Goal: Navigation & Orientation: Find specific page/section

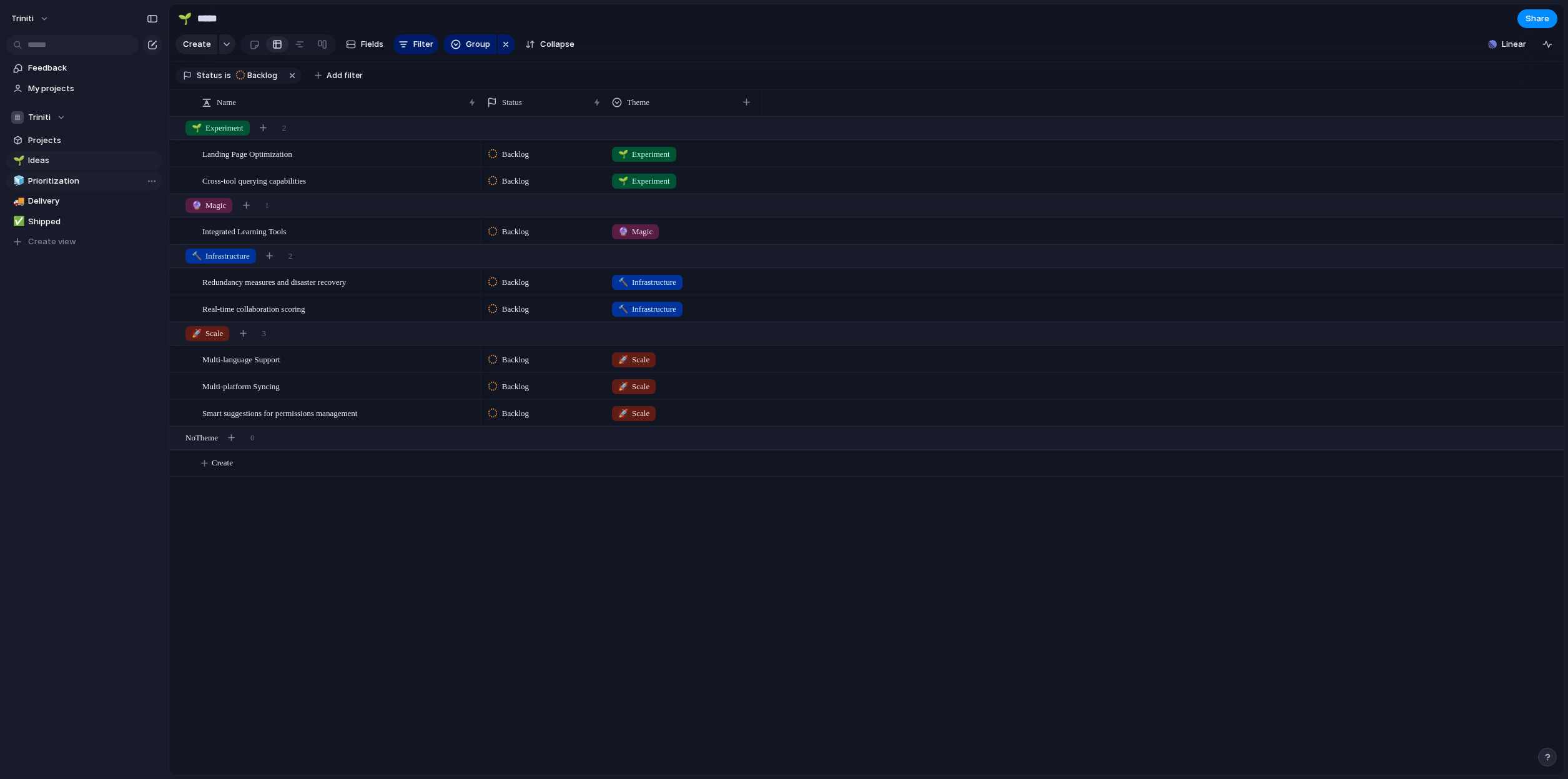
click at [75, 183] on span "Prioritization" at bounding box center [93, 181] width 130 height 12
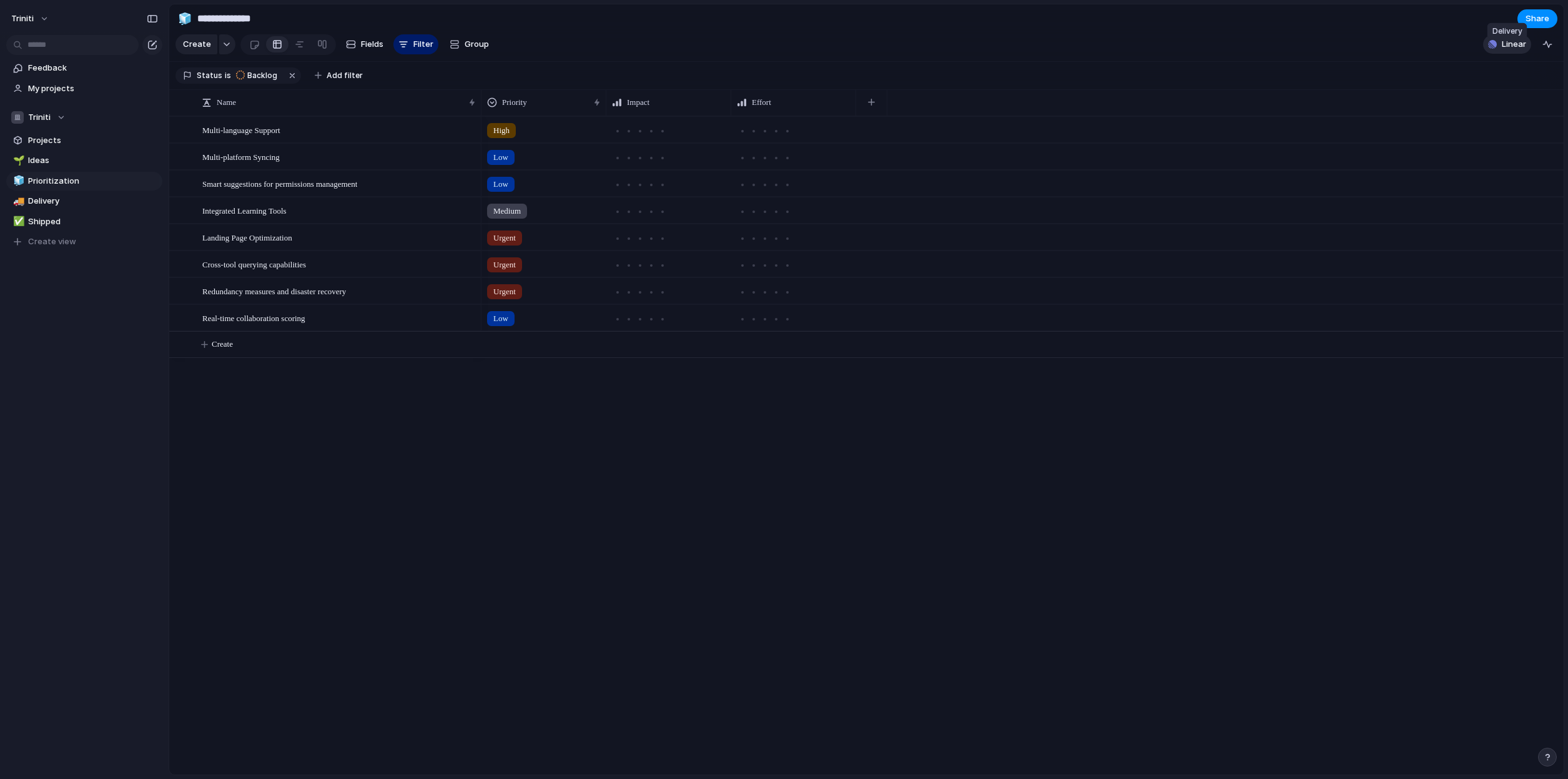
click at [1507, 50] on span "Linear" at bounding box center [1514, 44] width 24 height 12
click at [1452, 31] on div "Projects 0 Initiatives 0 Add all ✅️ In sync with Linear Show Linear field in vi…" at bounding box center [784, 389] width 1568 height 779
click at [253, 137] on span "Multi-language Support" at bounding box center [241, 128] width 78 height 14
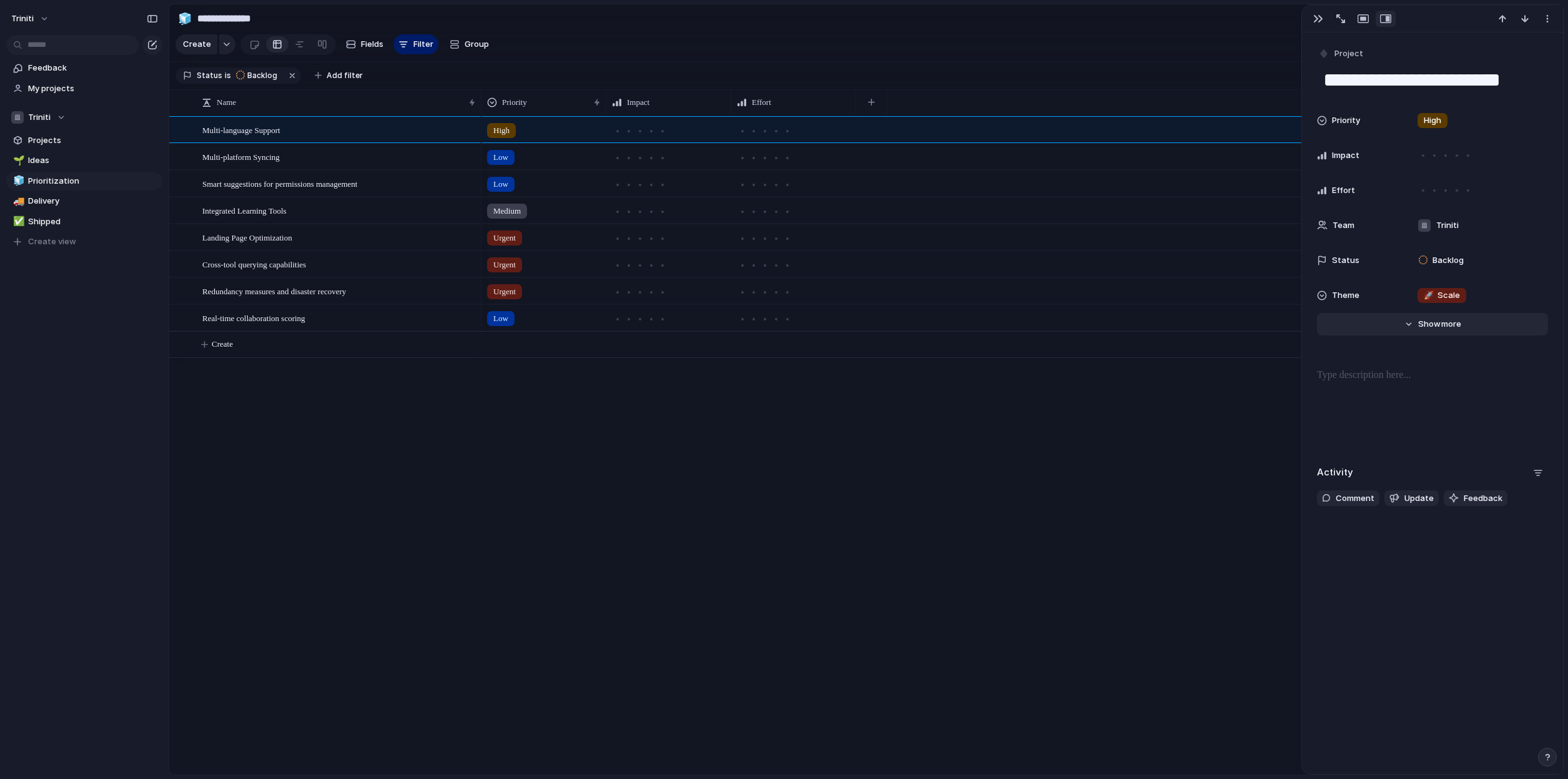
click at [1400, 326] on button "Hide Show more" at bounding box center [1433, 324] width 231 height 22
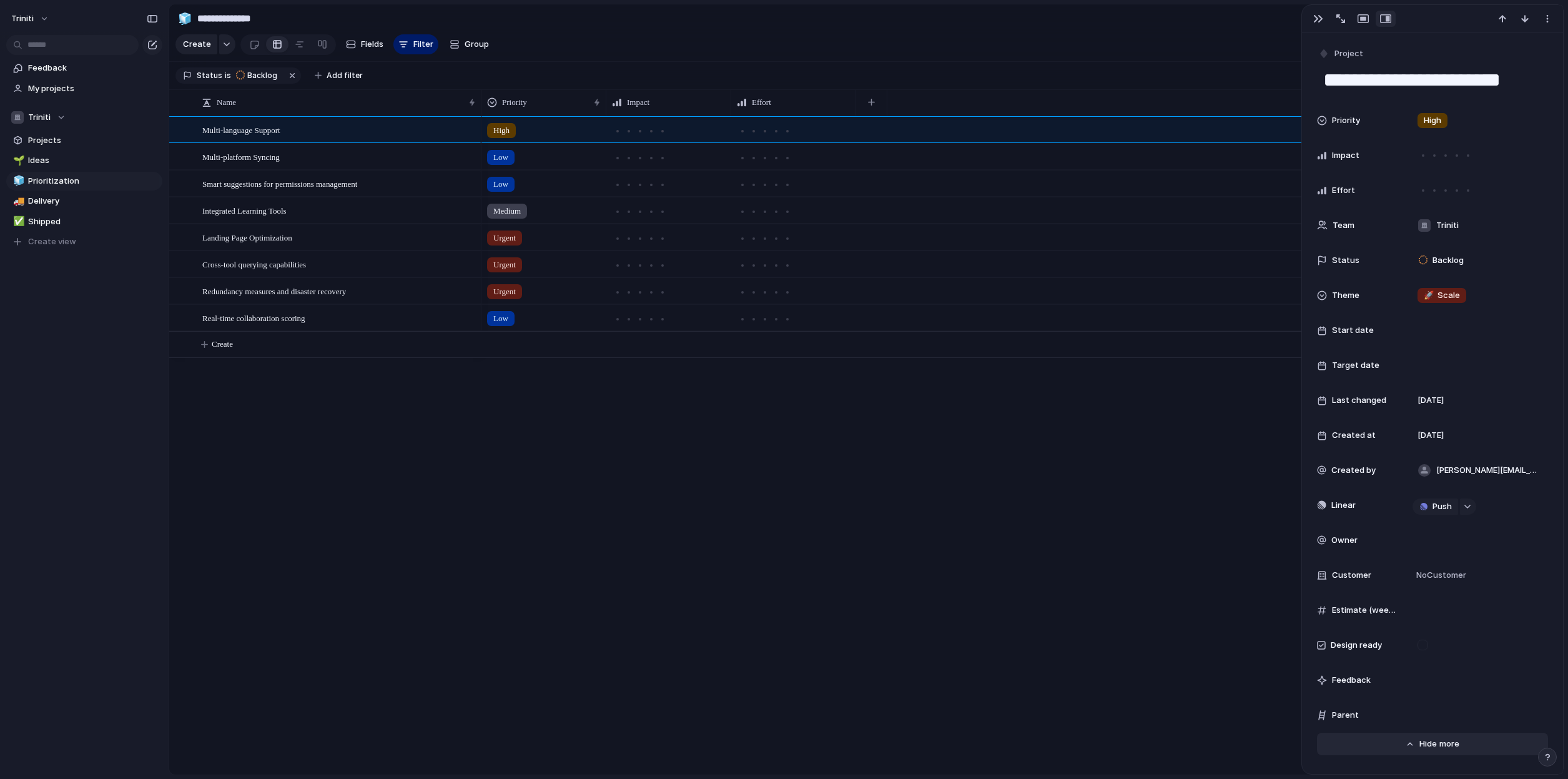
click at [1409, 741] on button "Hide Show more" at bounding box center [1433, 744] width 231 height 22
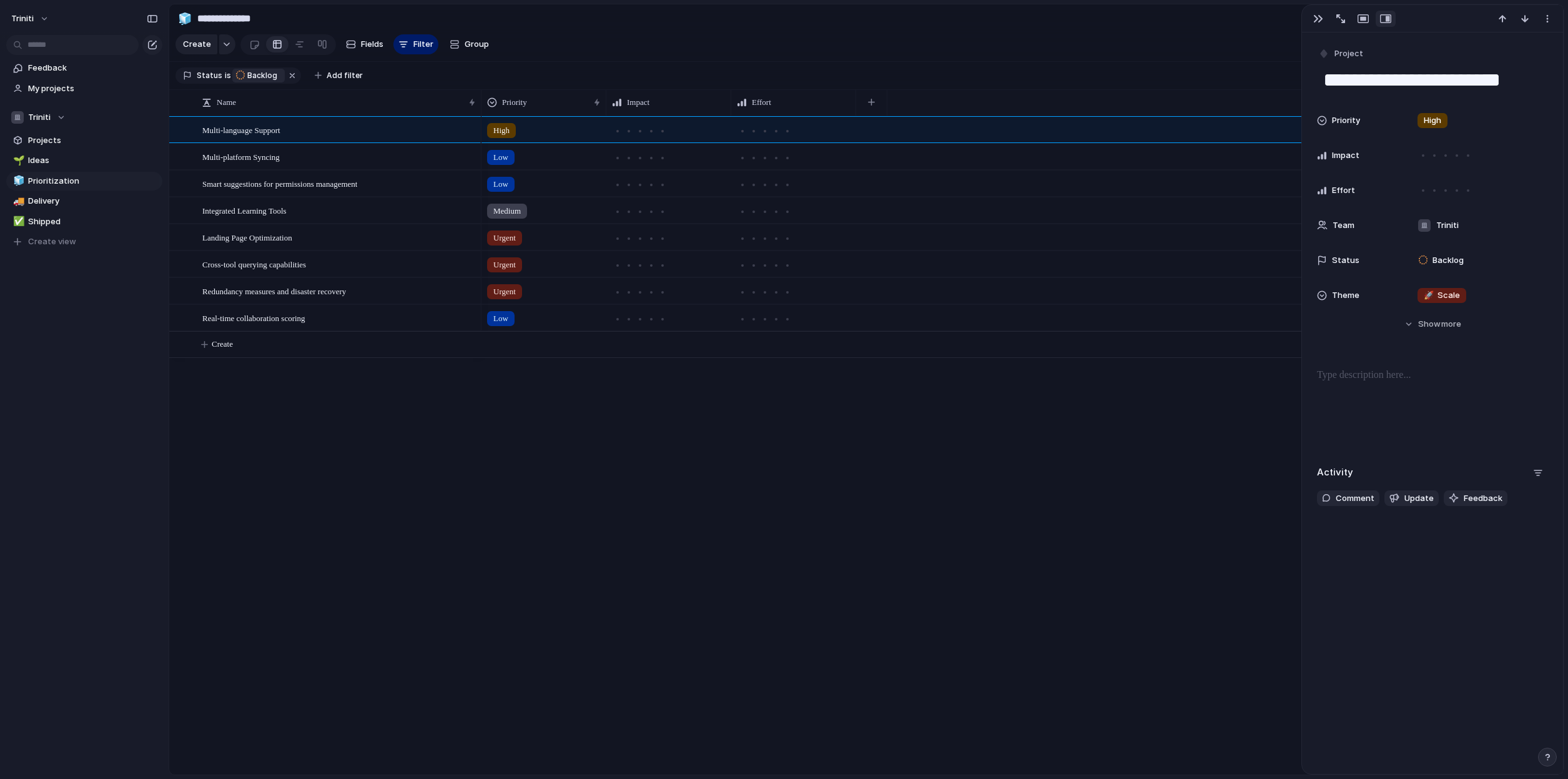
click at [259, 78] on span "Backlog" at bounding box center [263, 75] width 30 height 11
click at [388, 465] on div "Backlog Planned In Progress Completed Canceled Active" at bounding box center [784, 389] width 1568 height 779
click at [44, 155] on span "Ideas" at bounding box center [93, 160] width 130 height 12
type input "*****"
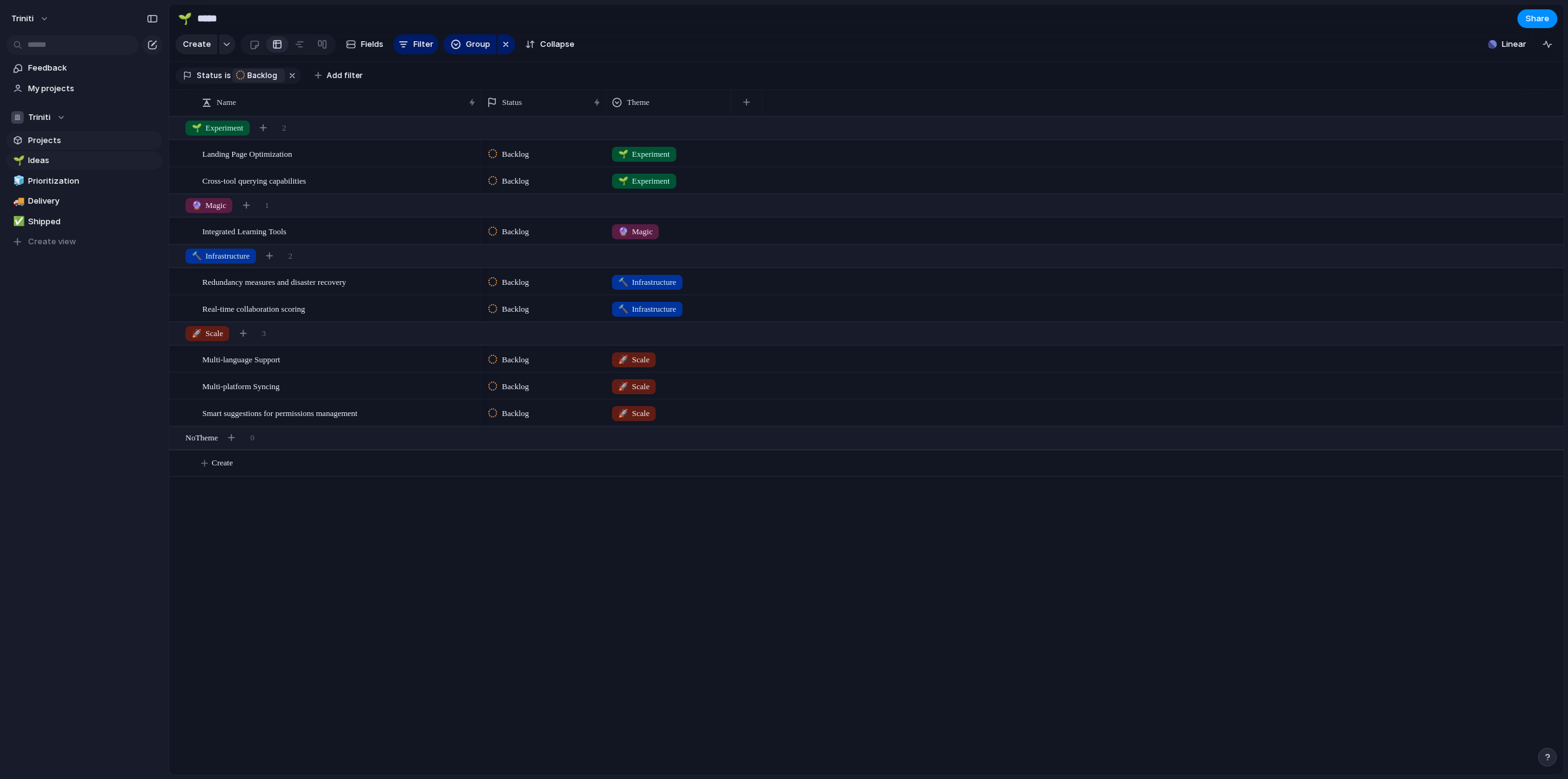
click at [43, 138] on span "Projects" at bounding box center [93, 140] width 130 height 12
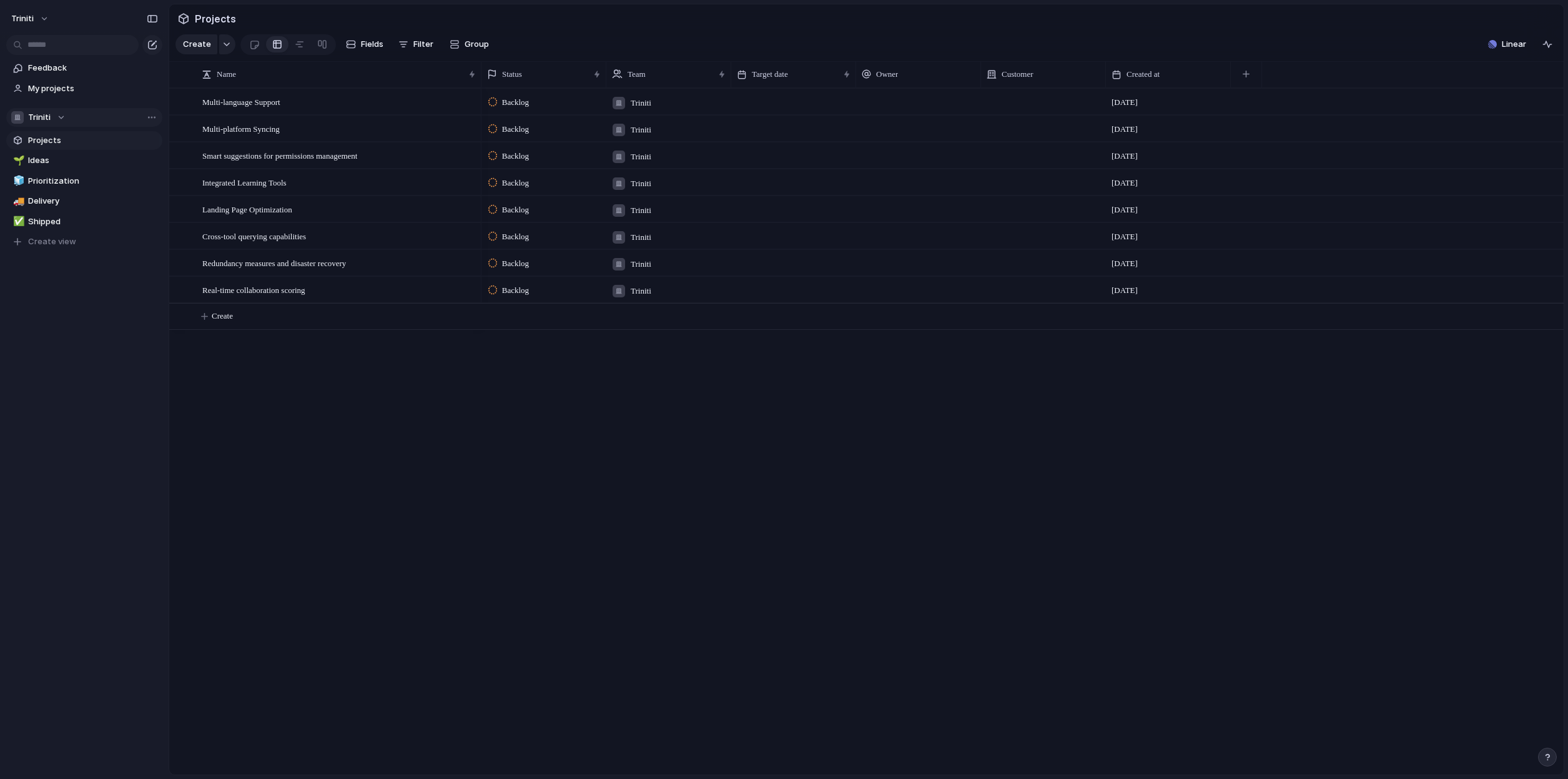
click at [43, 120] on span "Triniti" at bounding box center [39, 116] width 22 height 12
click at [63, 285] on div "Triniti Create new team" at bounding box center [784, 389] width 1568 height 779
click at [50, 195] on span "Delivery" at bounding box center [93, 200] width 130 height 12
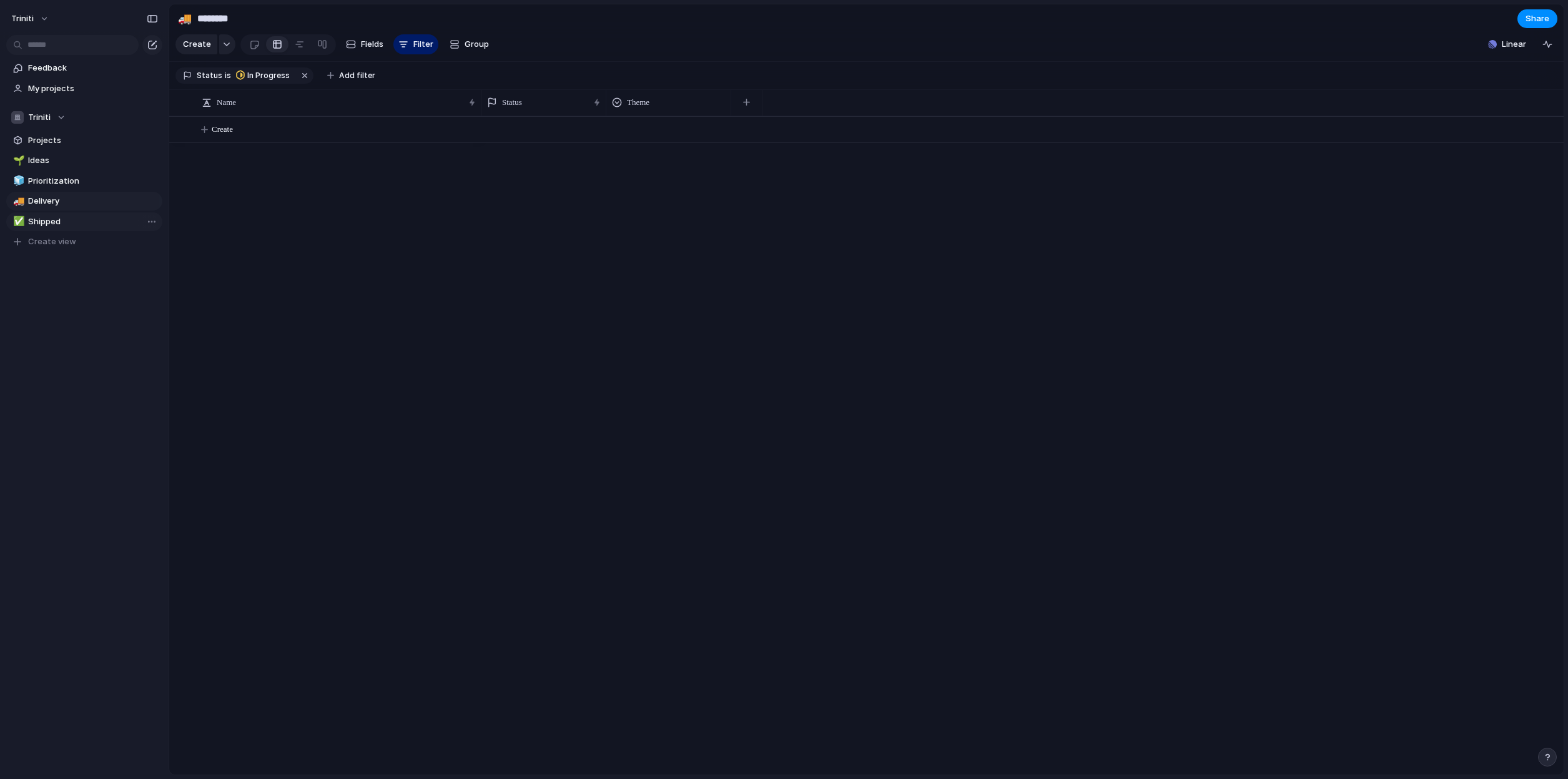
click at [48, 213] on link "✅ Shipped" at bounding box center [85, 222] width 156 height 19
click at [45, 163] on span "Ideas" at bounding box center [93, 160] width 130 height 12
type input "*****"
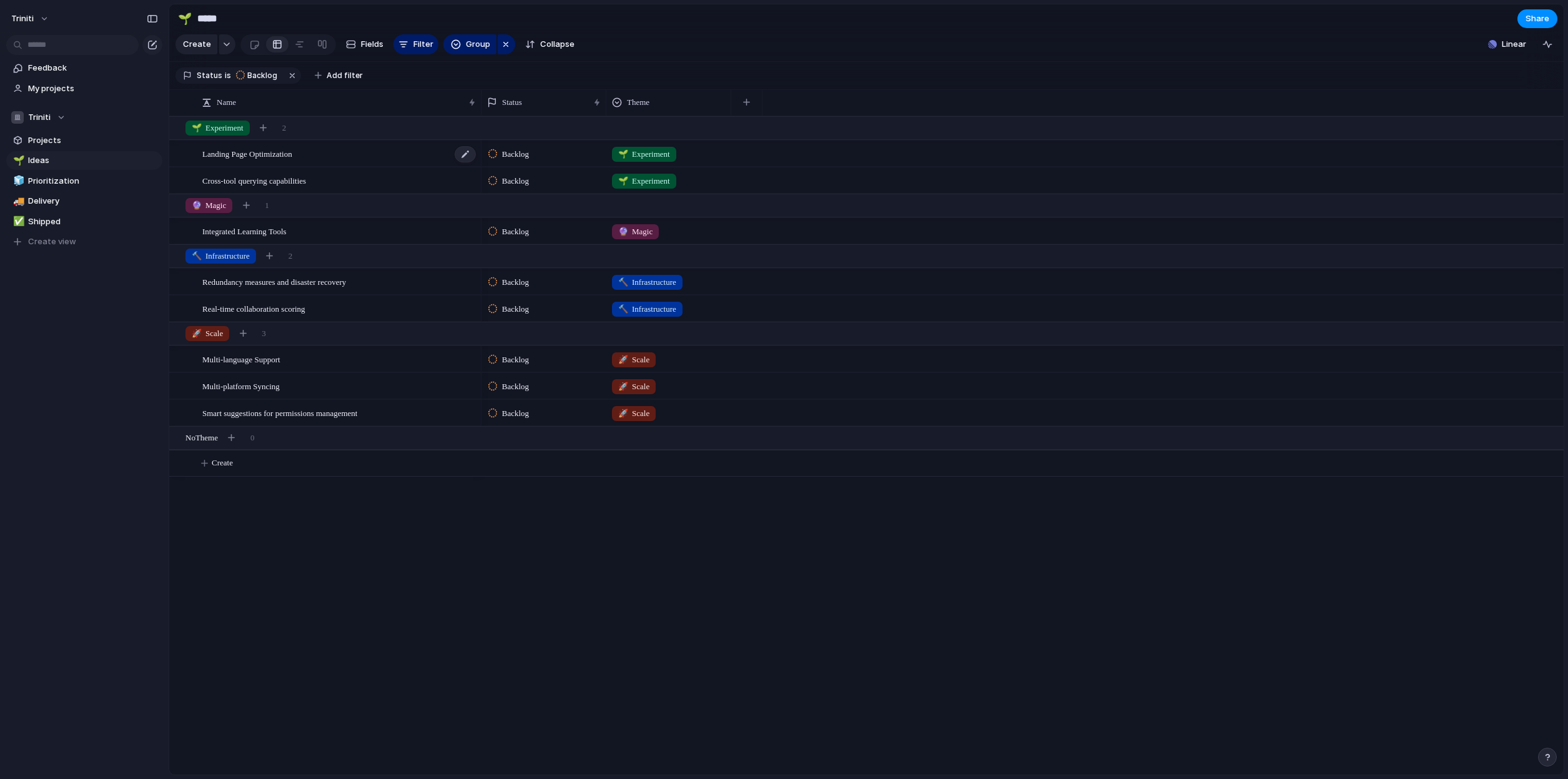
click at [264, 160] on span "Landing Page Optimization" at bounding box center [247, 153] width 90 height 14
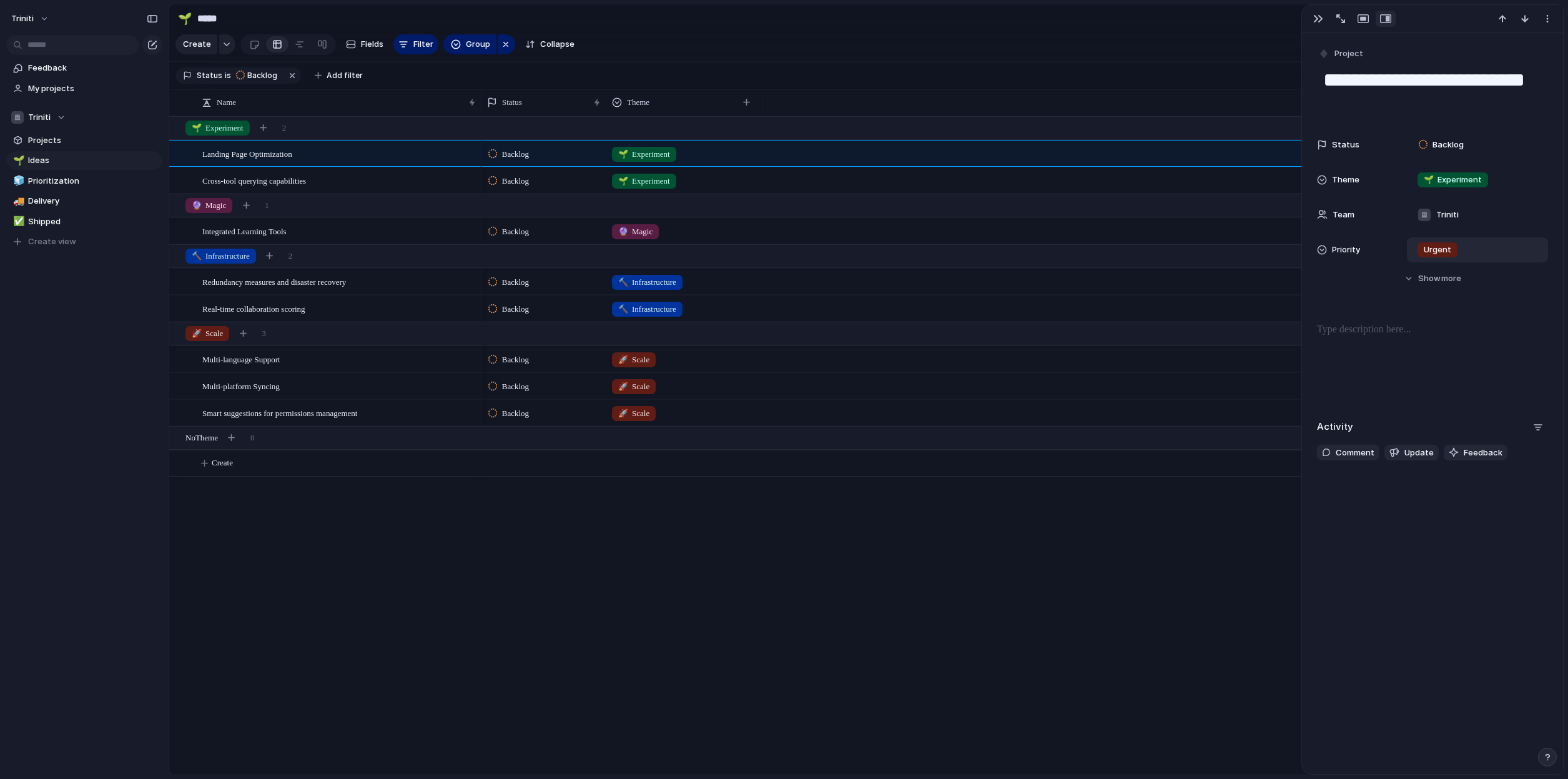
click at [1441, 248] on span "Urgent" at bounding box center [1439, 249] width 28 height 12
click at [59, 117] on div "Triniti" at bounding box center [38, 116] width 54 height 12
click at [67, 336] on div "Triniti Create new team" at bounding box center [784, 389] width 1568 height 779
click at [1318, 14] on div "button" at bounding box center [1318, 19] width 10 height 10
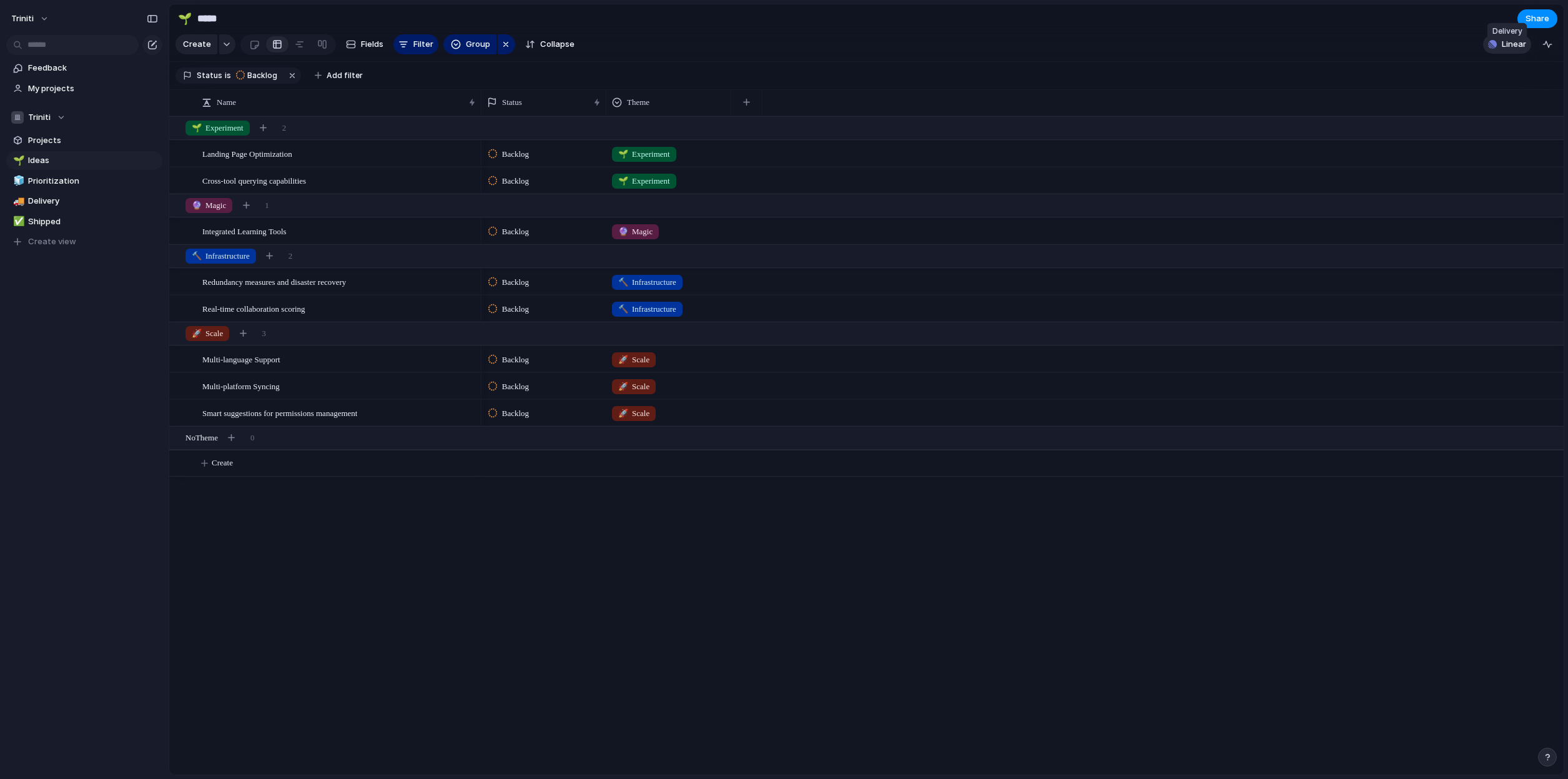
click at [1509, 50] on span "Linear" at bounding box center [1514, 44] width 24 height 12
click at [278, 47] on div at bounding box center [277, 44] width 10 height 20
click at [47, 242] on span "Create view" at bounding box center [52, 241] width 48 height 12
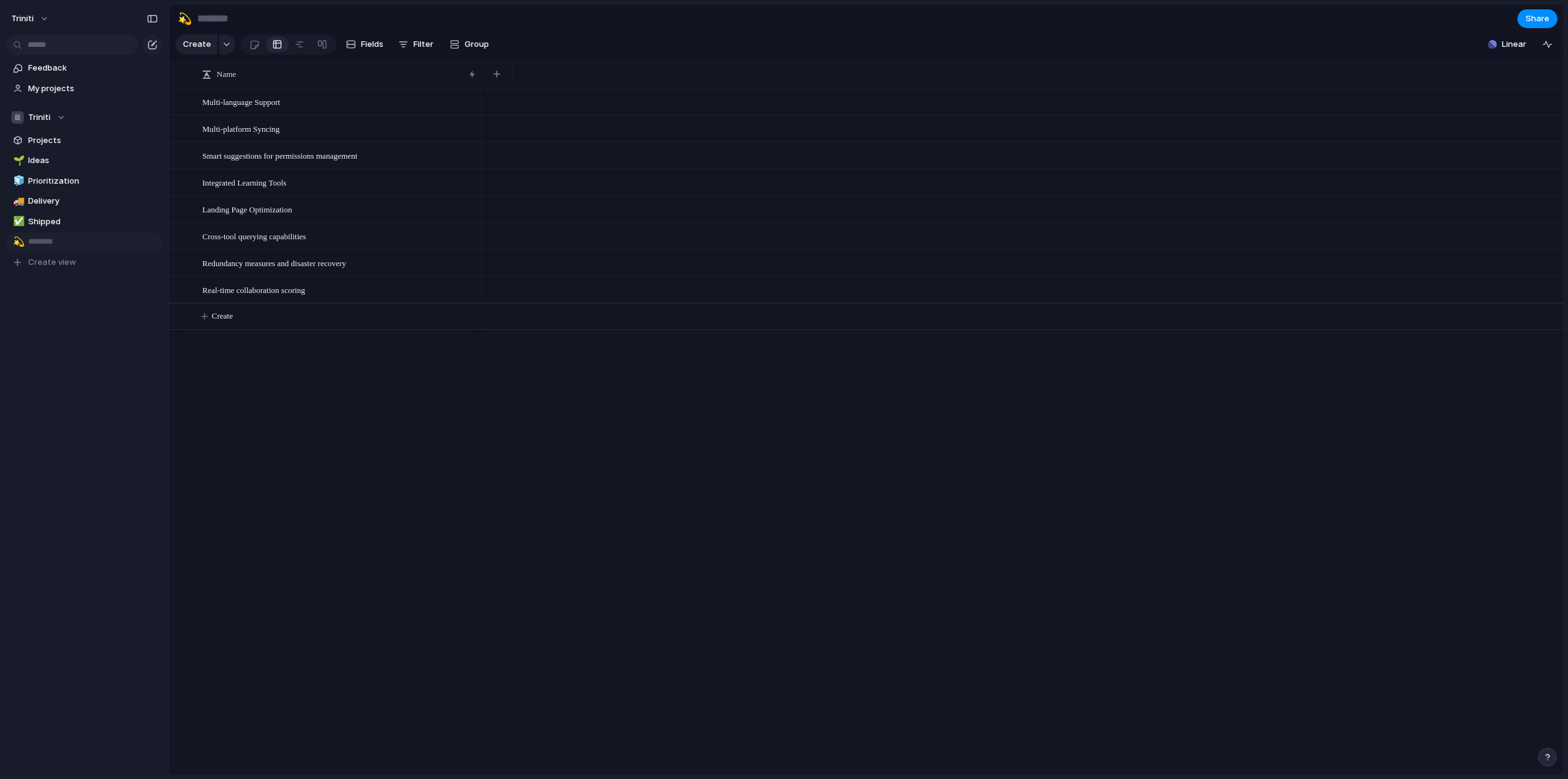
click at [61, 300] on div "Feedback My projects Triniti Projects 🌱 Ideas 🧊 Prioritization 🚚 Delivery ✅ Shi…" at bounding box center [84, 186] width 169 height 372
click at [48, 133] on link "Projects" at bounding box center [85, 141] width 156 height 19
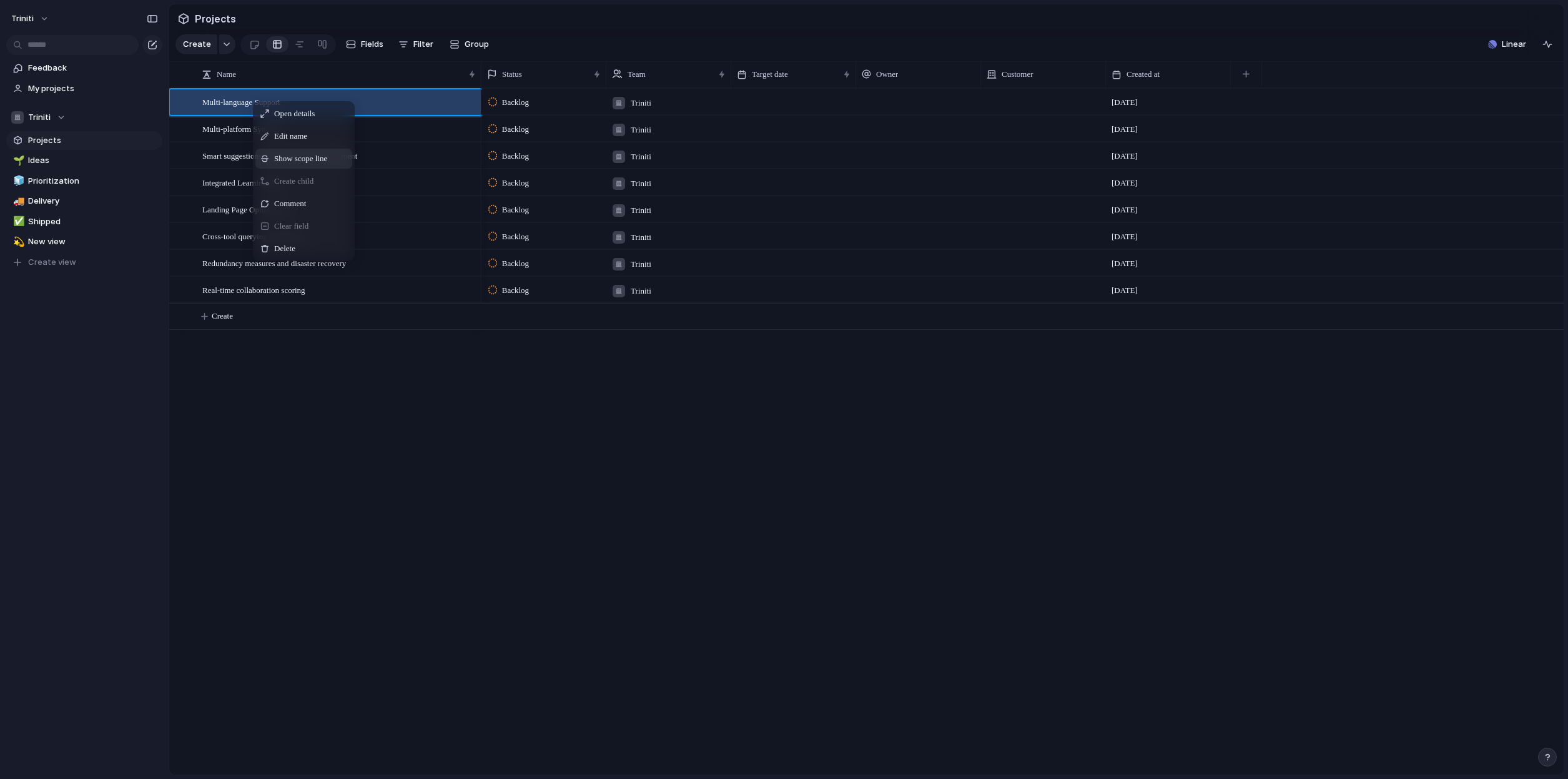
click at [291, 165] on span "Show scope line" at bounding box center [301, 158] width 53 height 12
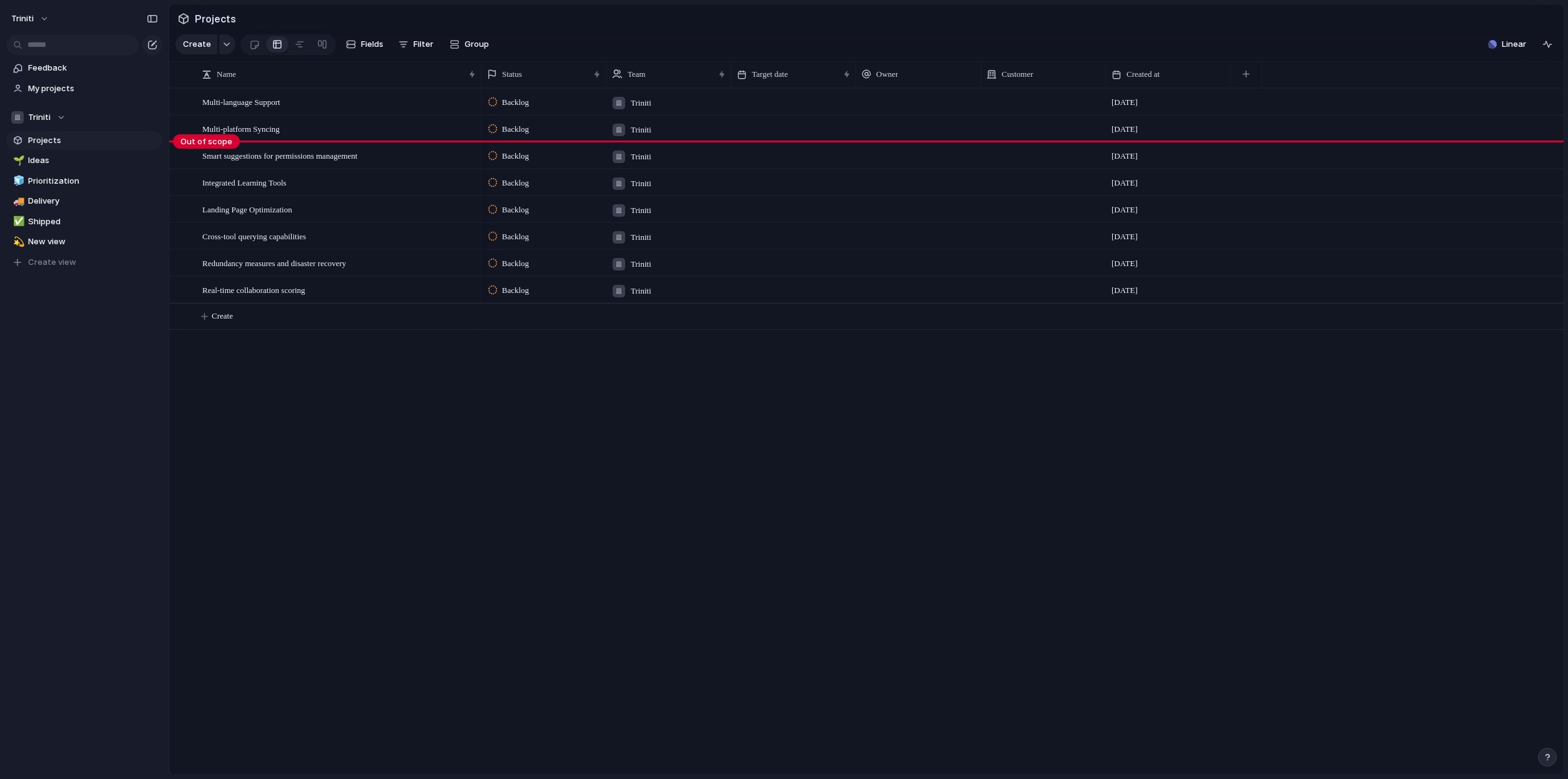
click at [291, 428] on div "Multi-language Support Multi-platform Syncing Smart suggestions for permissions…" at bounding box center [867, 431] width 1395 height 686
click at [258, 158] on span "Hide scope line" at bounding box center [279, 161] width 60 height 12
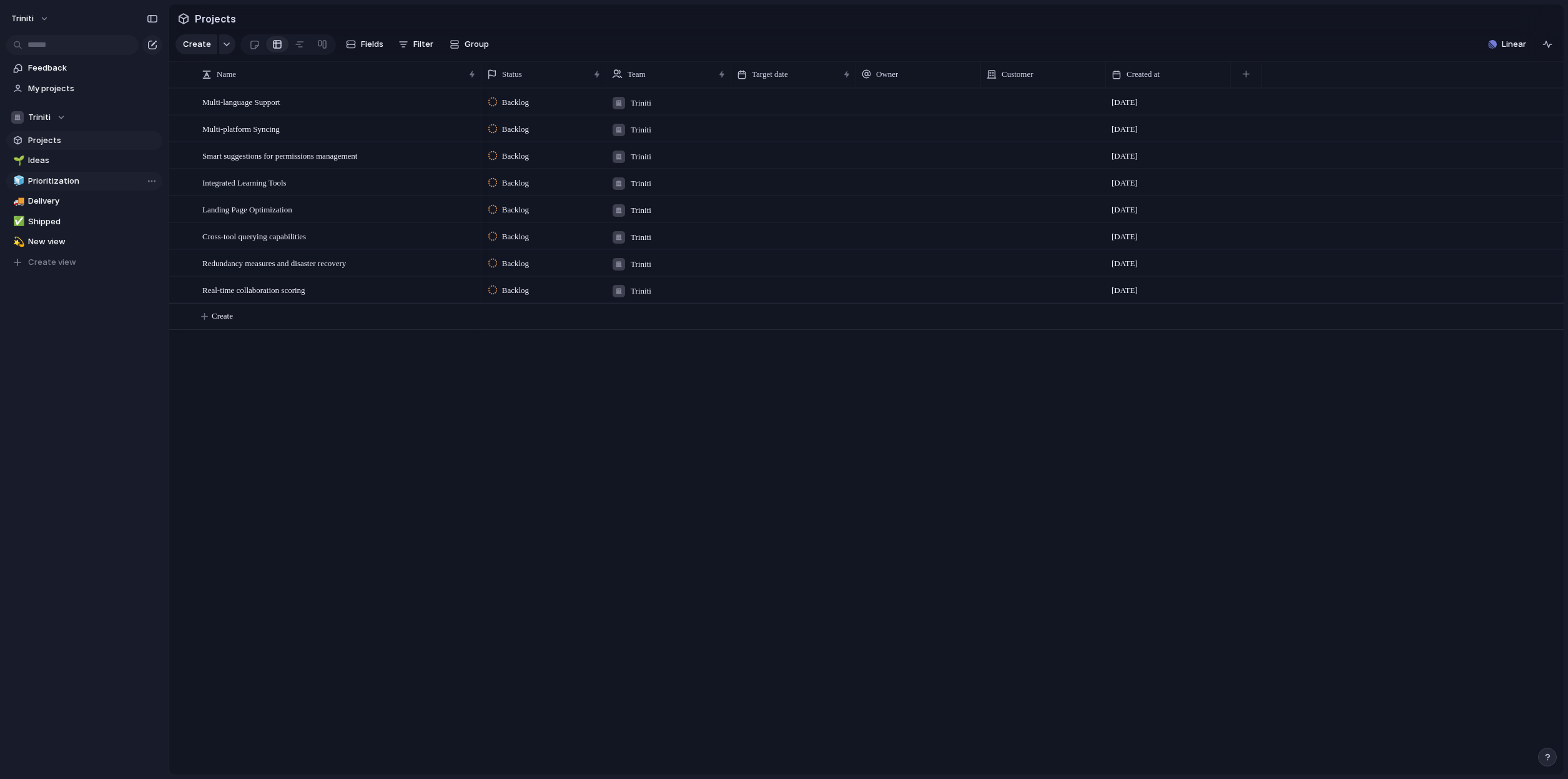
click at [64, 183] on span "Prioritization" at bounding box center [93, 181] width 130 height 12
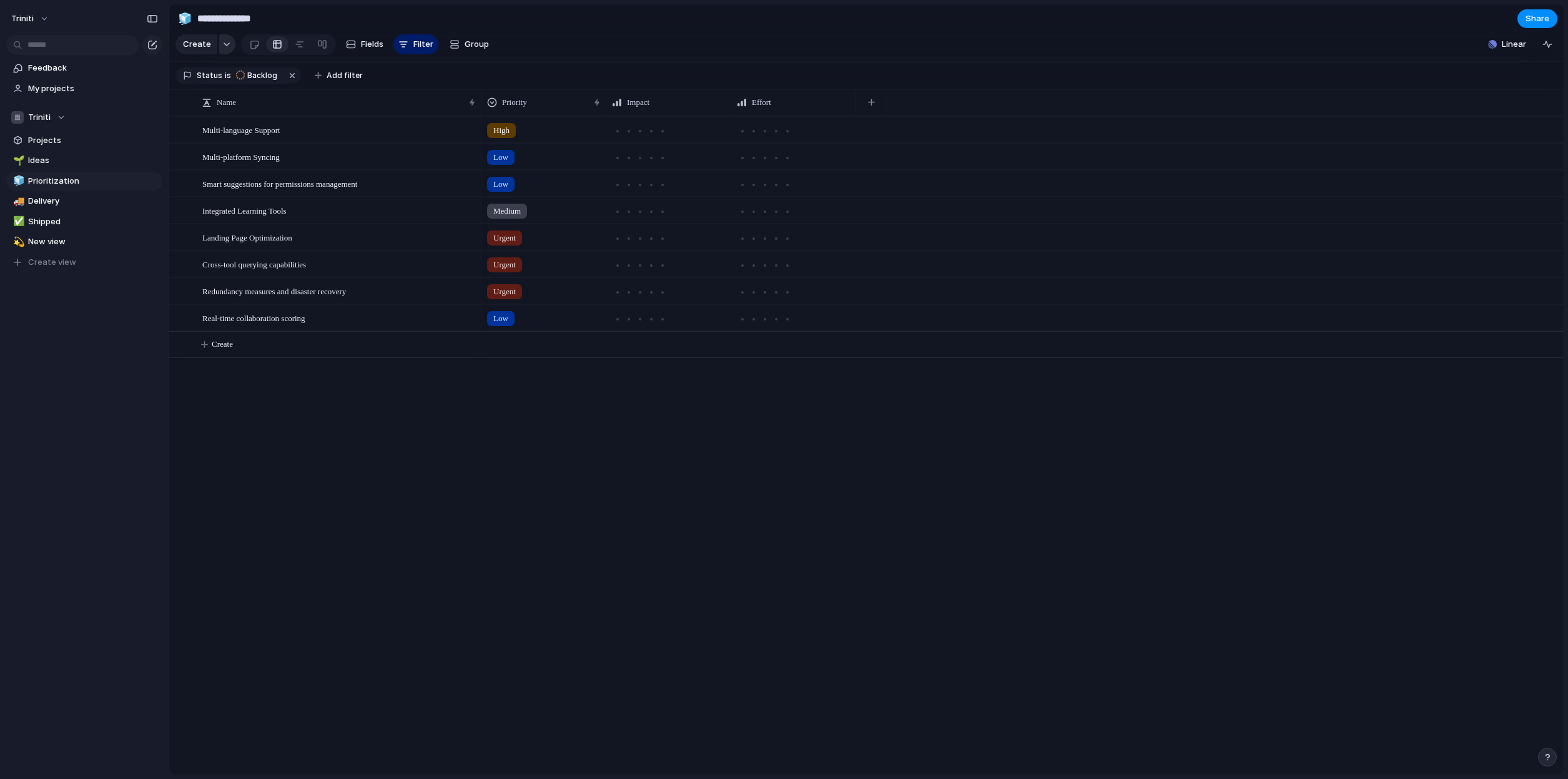
click at [224, 46] on button "button" at bounding box center [226, 44] width 16 height 20
click at [293, 32] on div "Goal Program Initiative Launch Project Customize" at bounding box center [784, 389] width 1568 height 779
click at [158, 17] on button "button" at bounding box center [152, 18] width 20 height 20
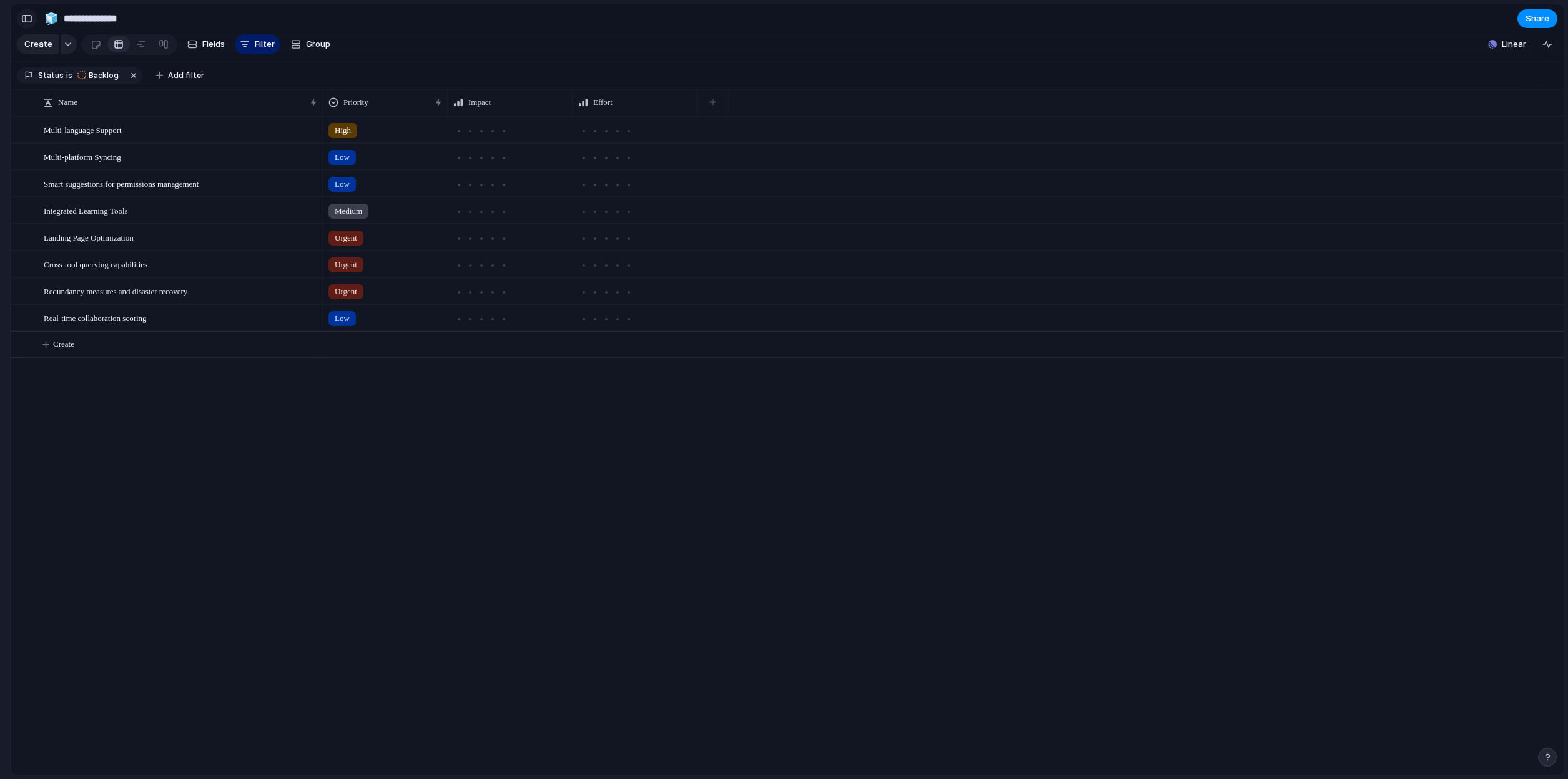
click at [28, 15] on div "button" at bounding box center [27, 18] width 11 height 8
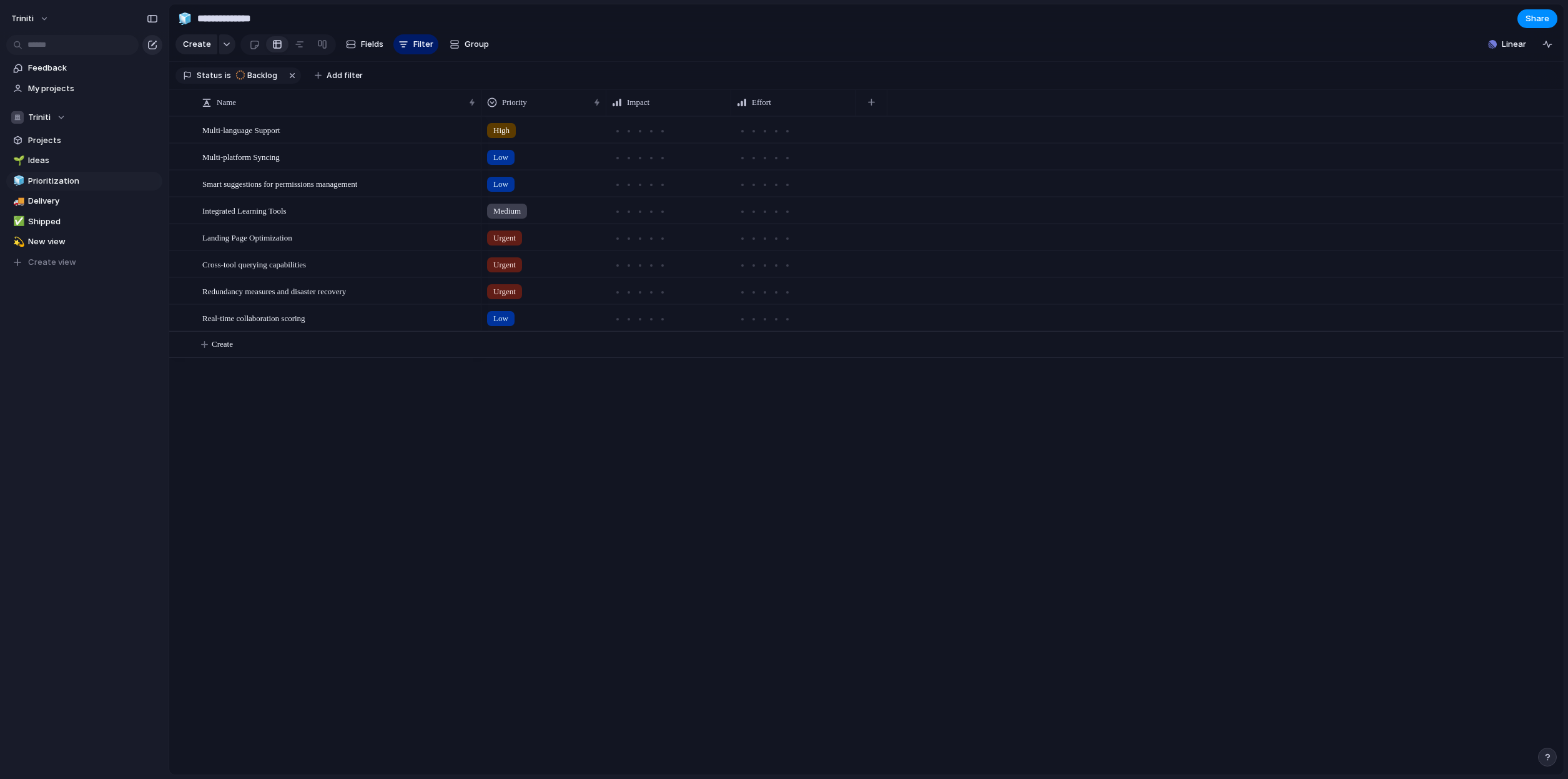
click at [150, 45] on div "button" at bounding box center [152, 45] width 10 height 10
click at [52, 183] on span "Prioritization" at bounding box center [93, 181] width 130 height 12
click at [43, 201] on span "Delivery" at bounding box center [93, 200] width 130 height 12
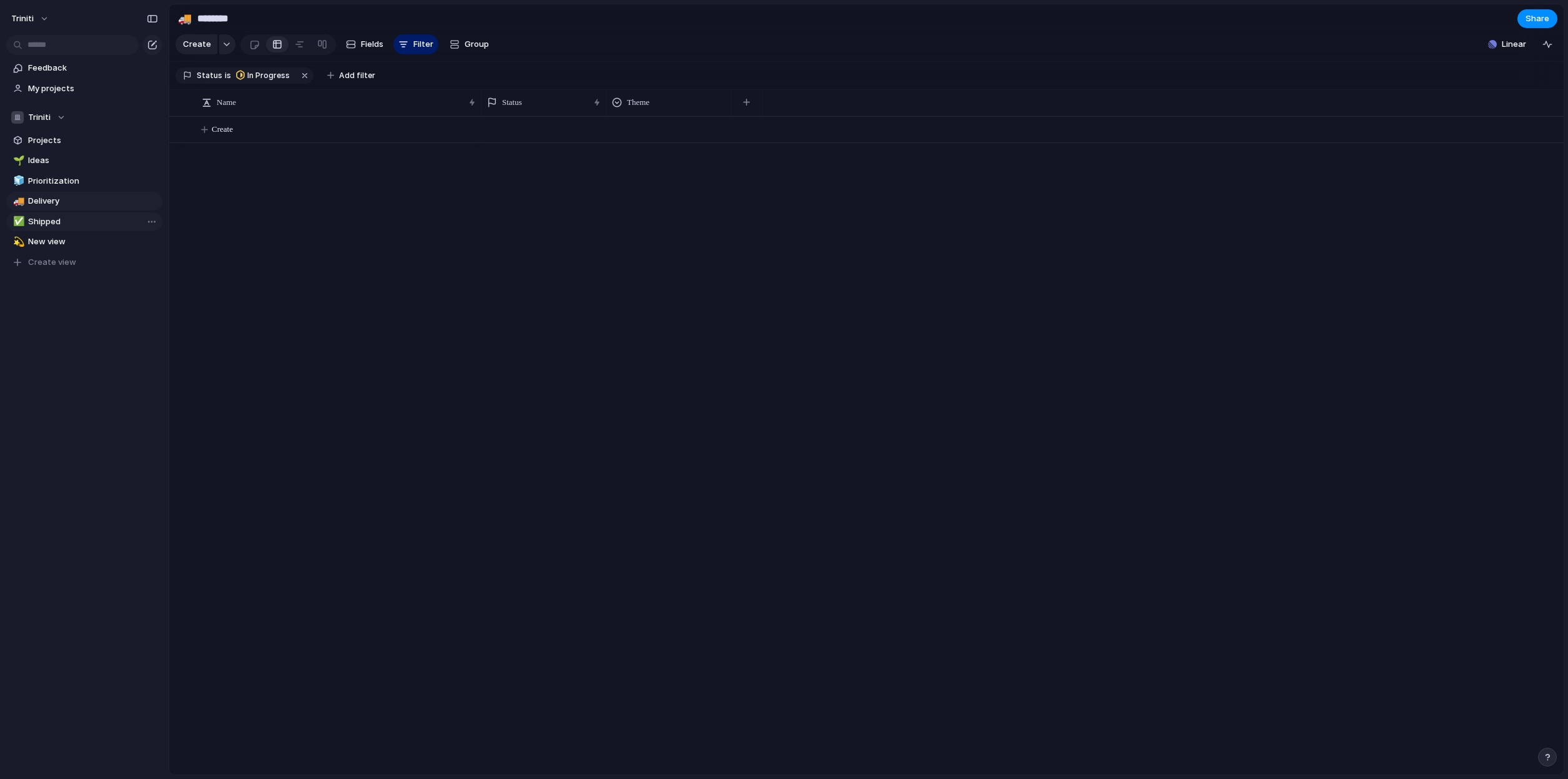
click at [37, 219] on span "Shipped" at bounding box center [93, 221] width 130 height 12
type input "*******"
click at [39, 245] on span "New view" at bounding box center [93, 241] width 130 height 12
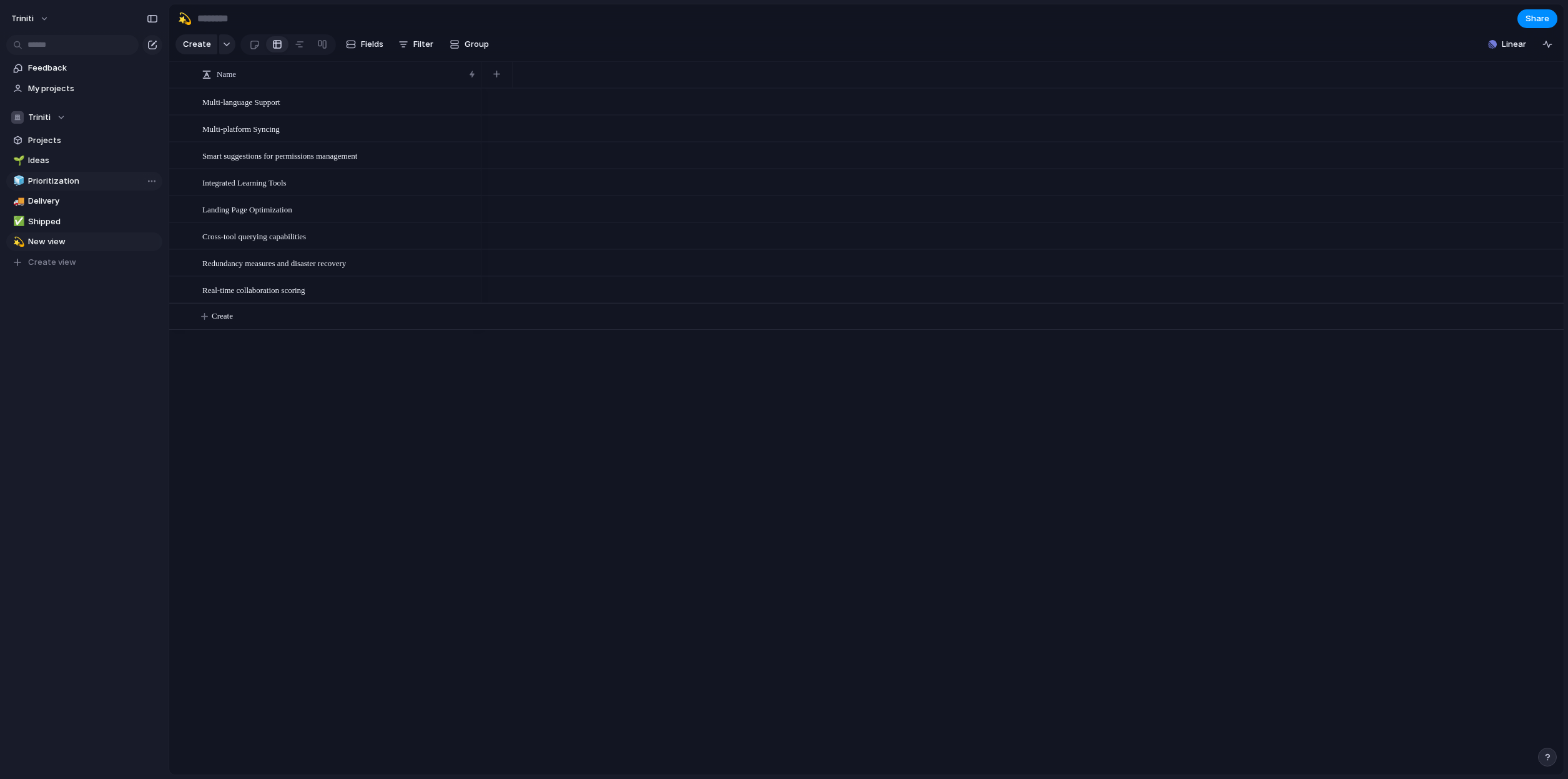
click at [40, 180] on span "Prioritization" at bounding box center [93, 181] width 130 height 12
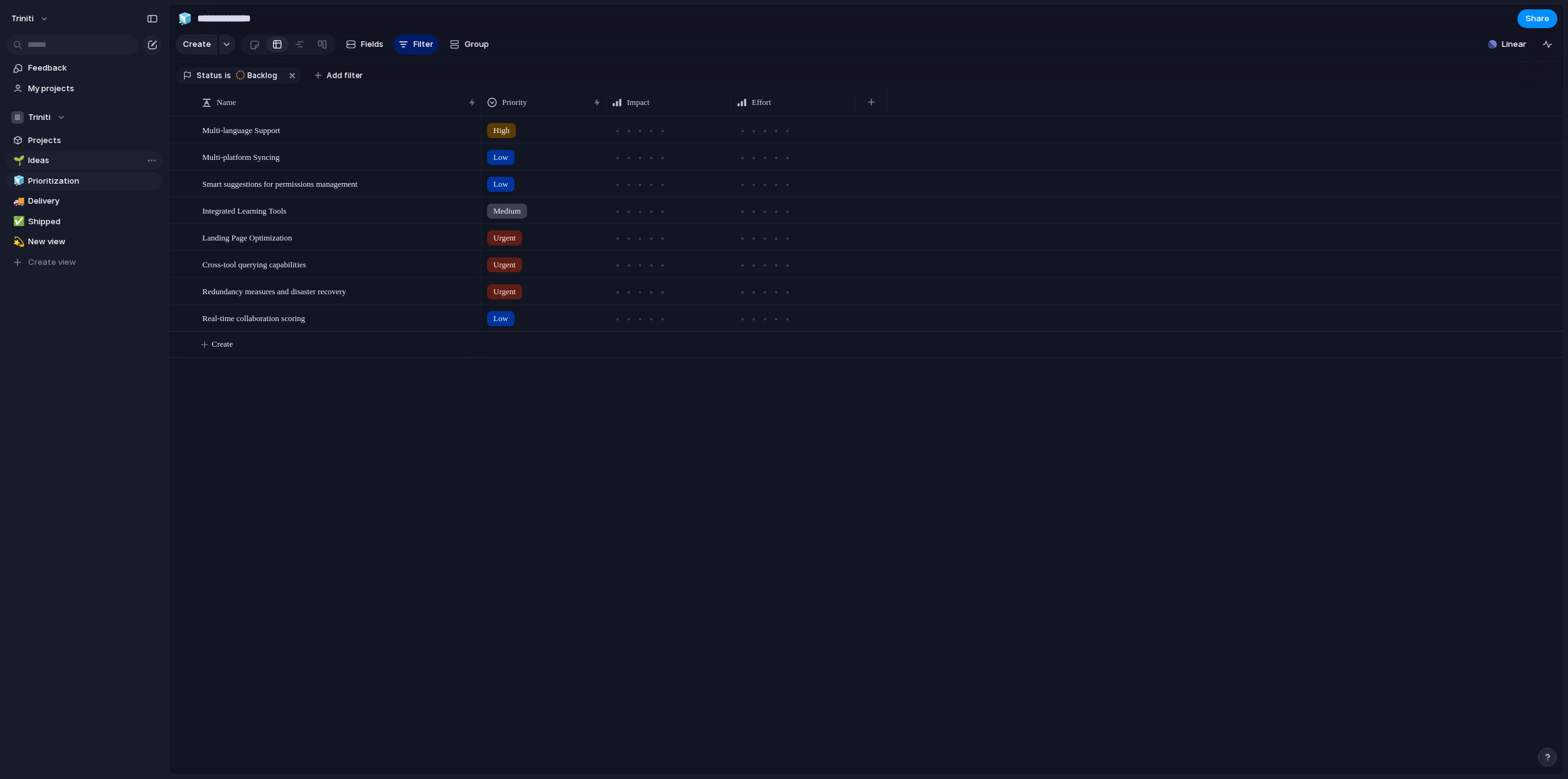
click at [37, 168] on link "🌱 Ideas" at bounding box center [85, 160] width 156 height 19
type input "*****"
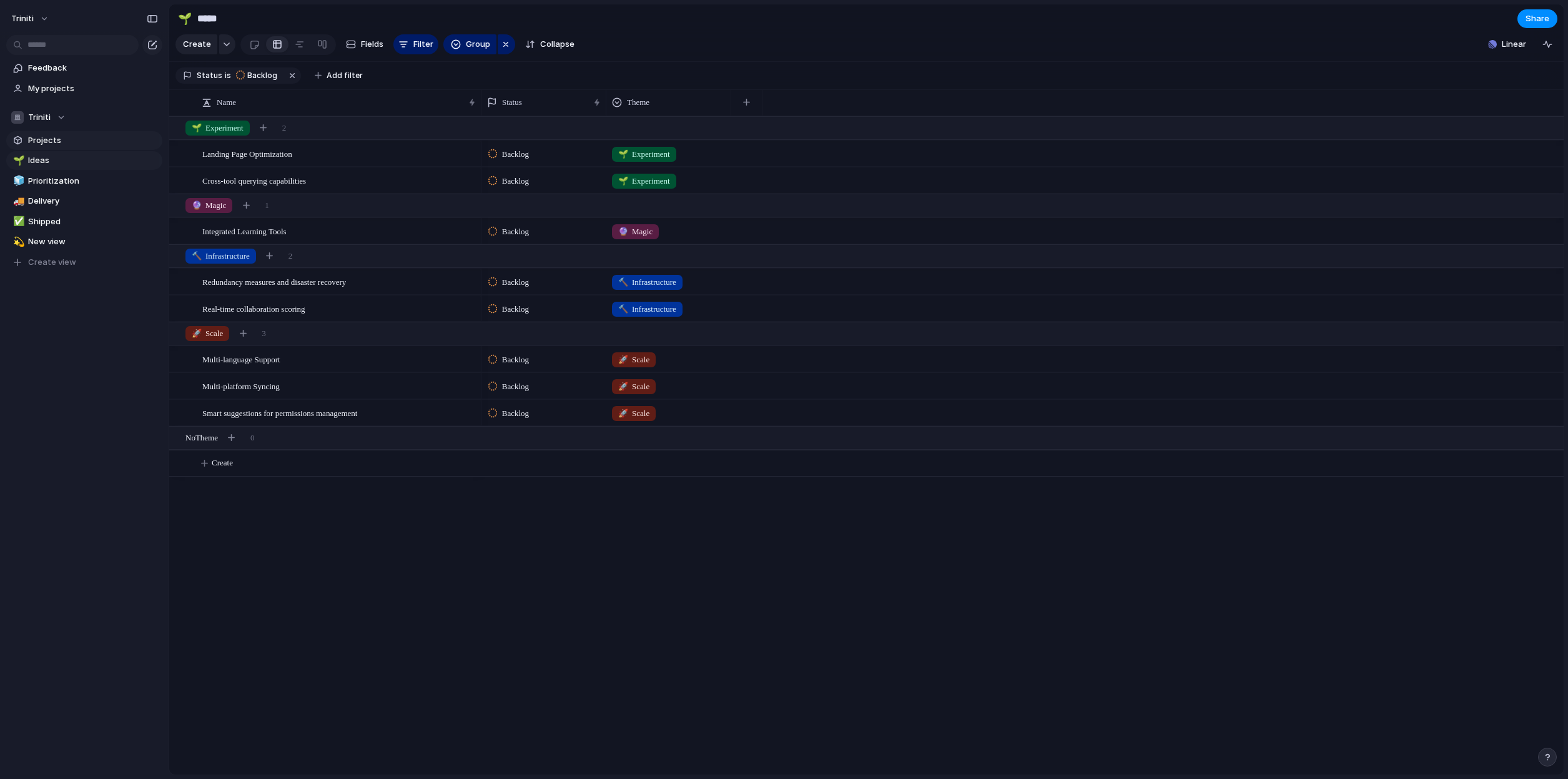
click at [43, 142] on span "Projects" at bounding box center [93, 140] width 130 height 12
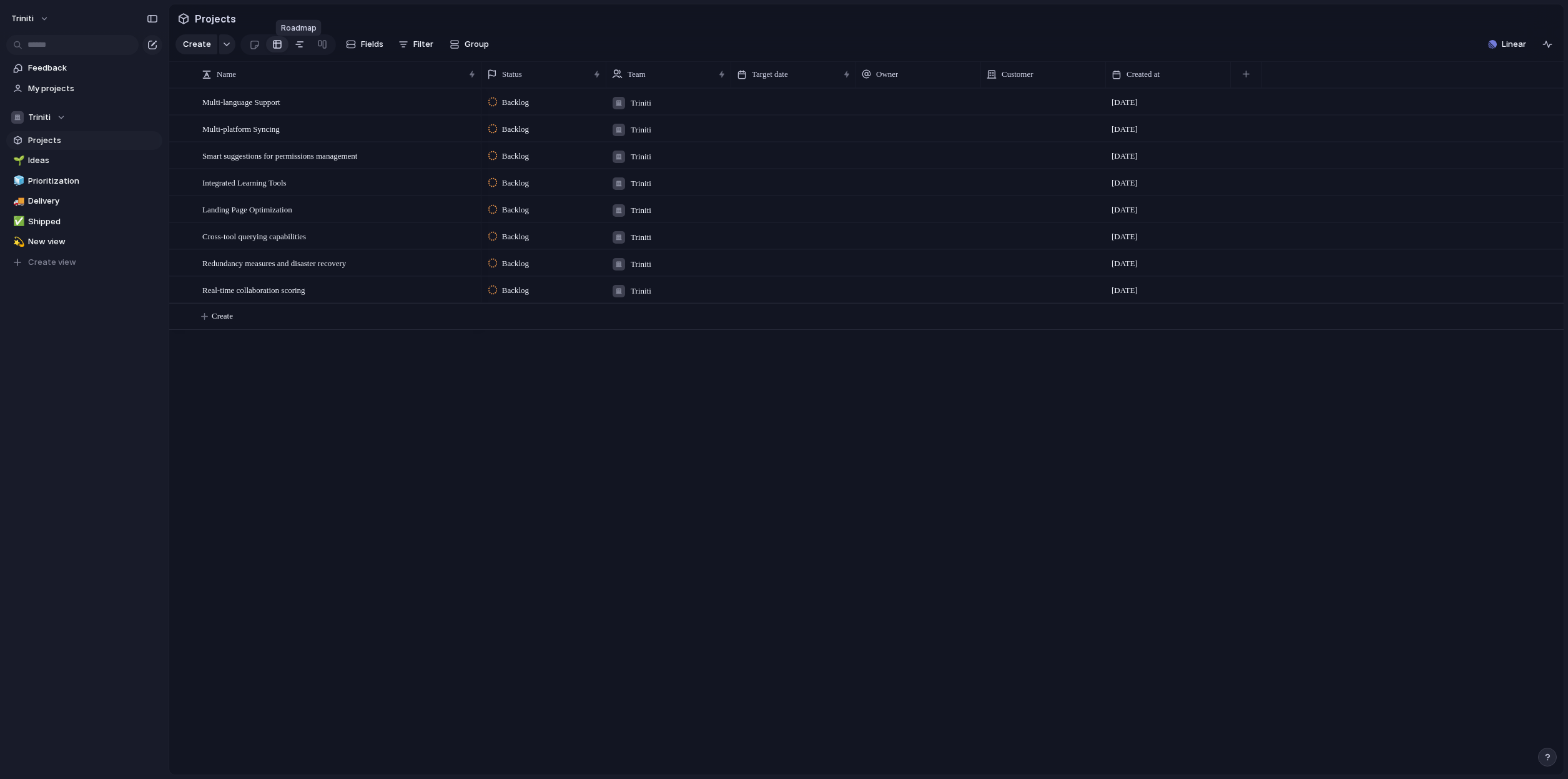
click at [299, 48] on div at bounding box center [300, 44] width 10 height 20
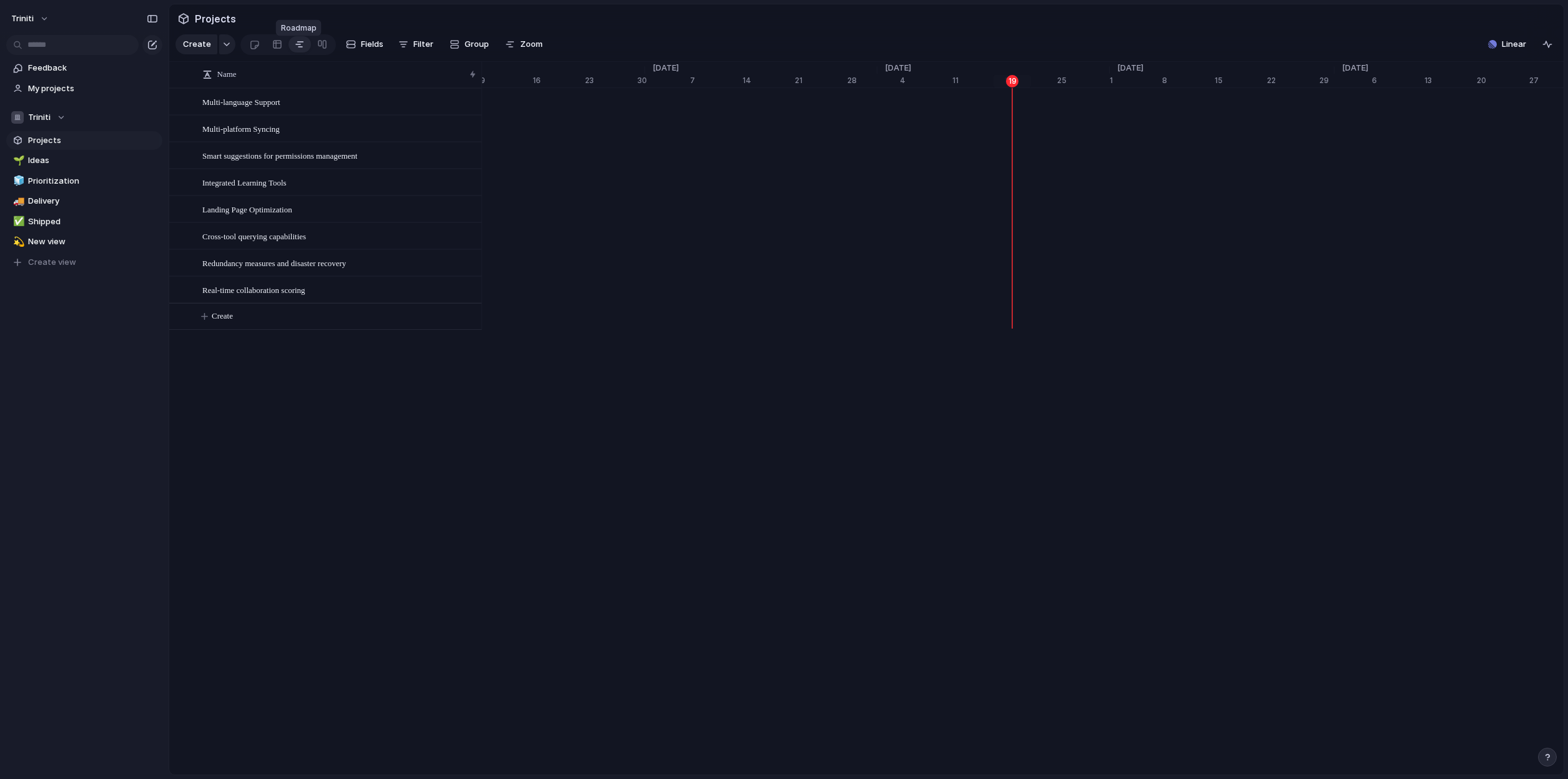
scroll to position [0, 7820]
click at [325, 51] on link at bounding box center [322, 44] width 22 height 20
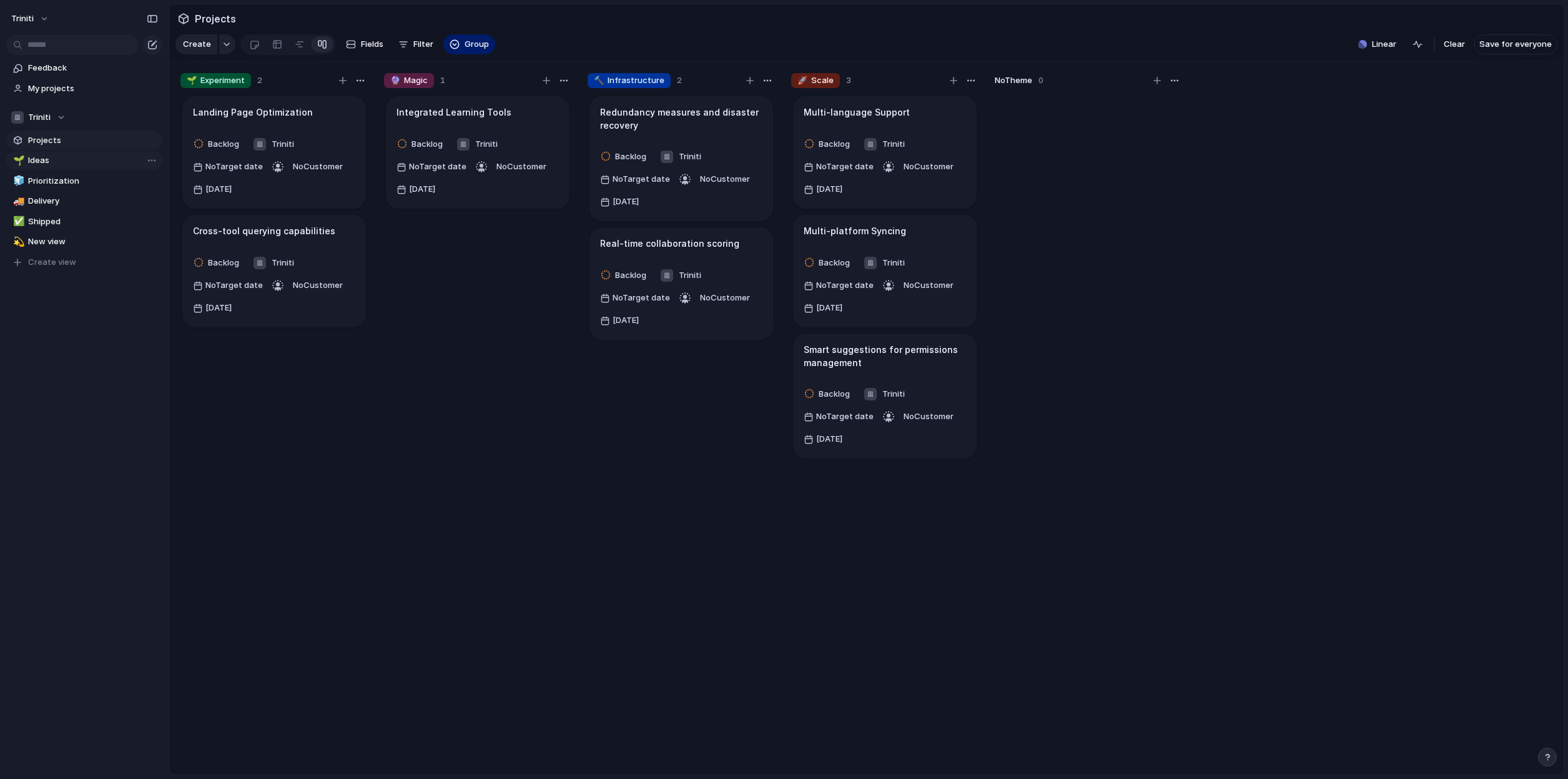
click at [67, 160] on span "Ideas" at bounding box center [93, 160] width 130 height 12
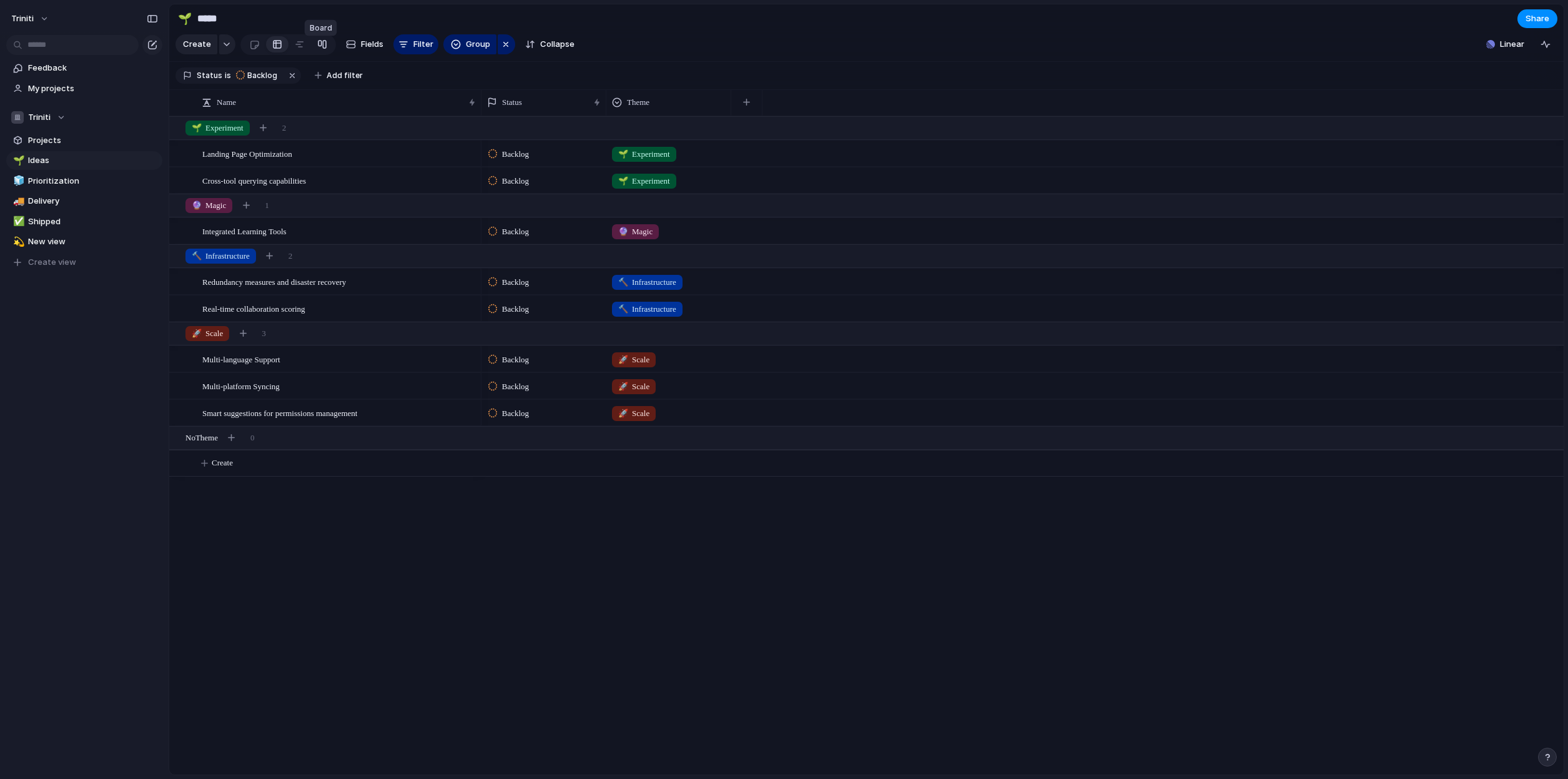
click at [321, 52] on div at bounding box center [322, 44] width 10 height 20
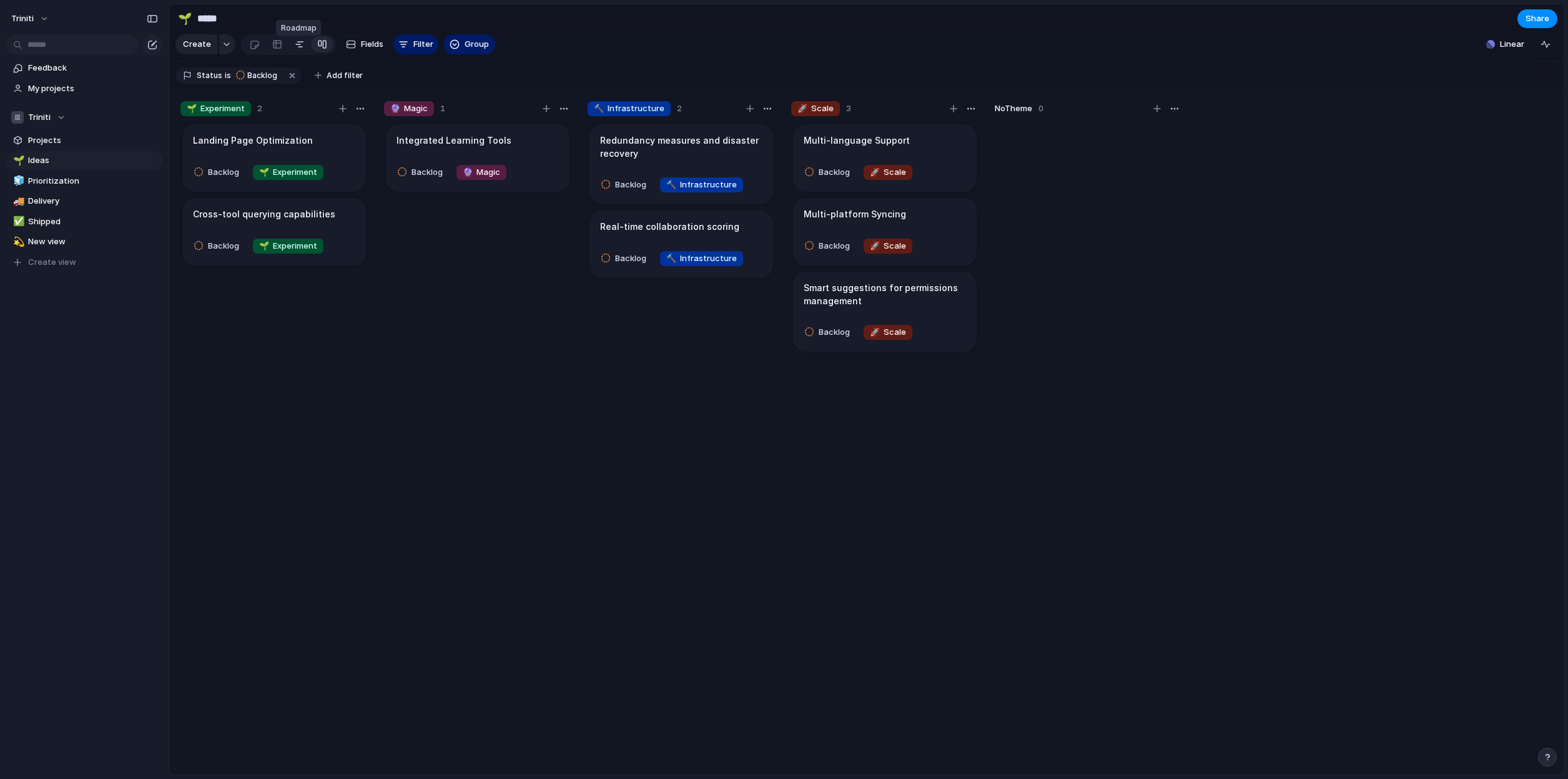
click at [301, 50] on div at bounding box center [300, 44] width 10 height 20
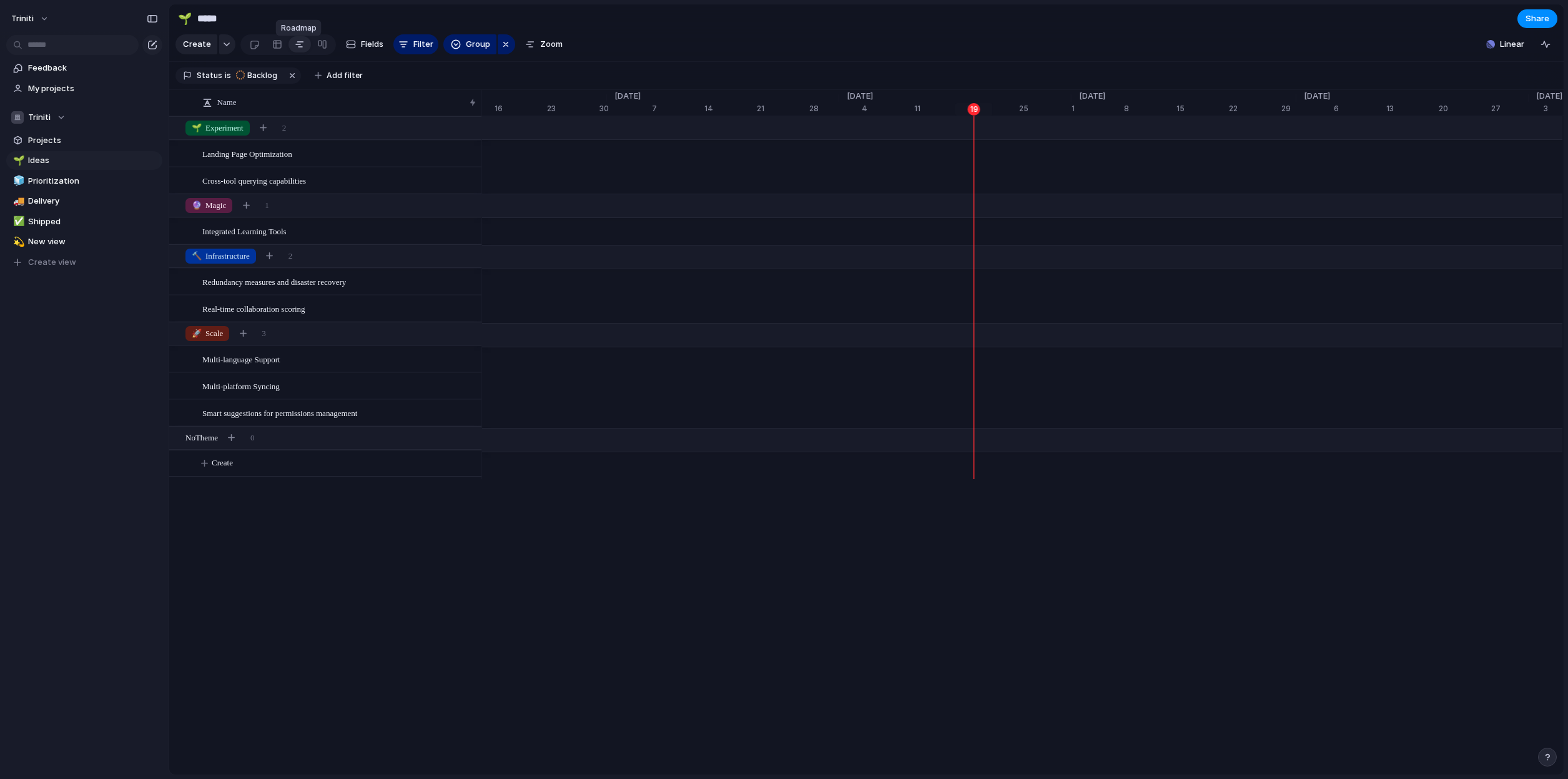
scroll to position [0, 7858]
click at [318, 50] on div at bounding box center [322, 44] width 10 height 20
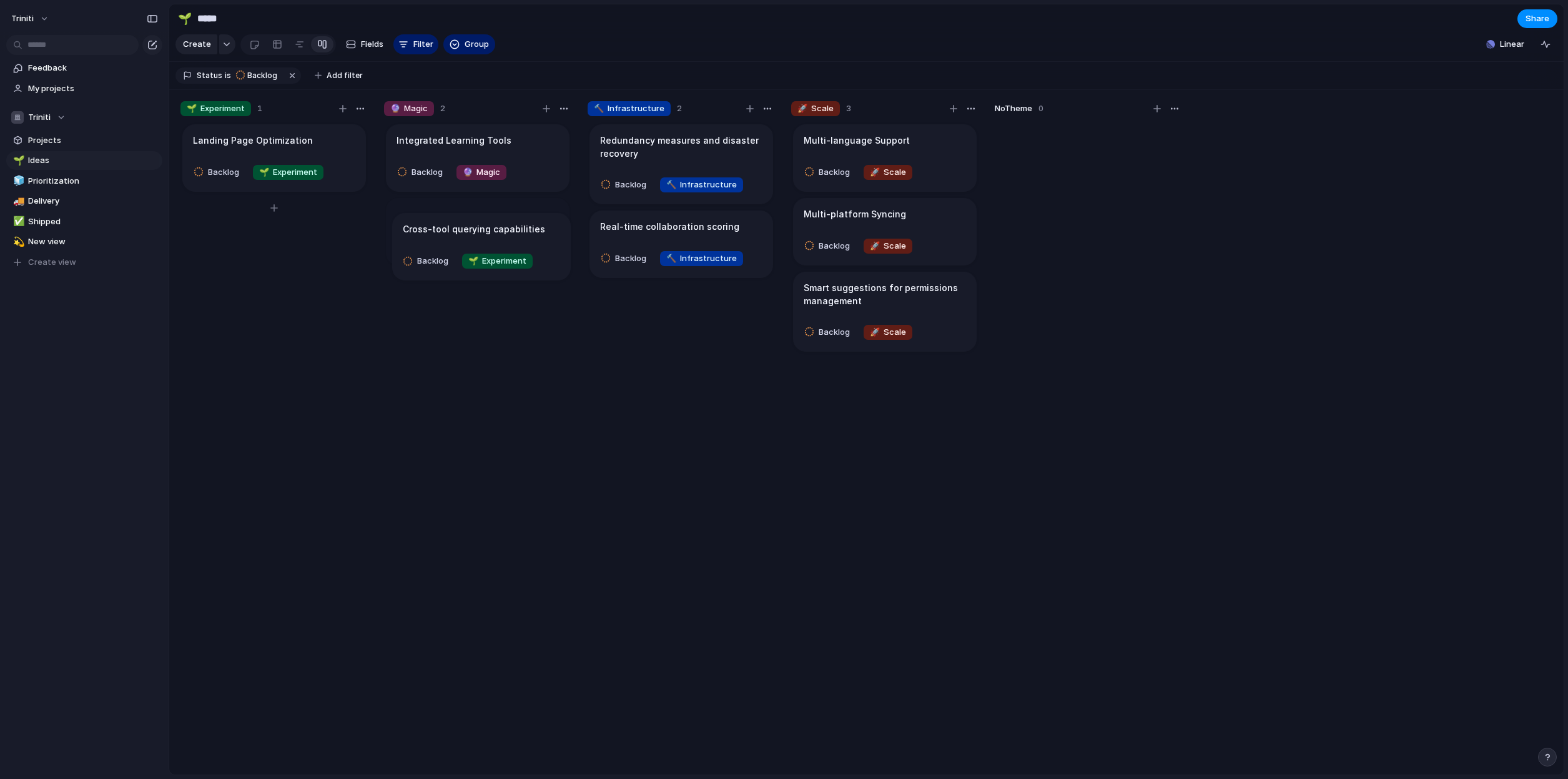
drag, startPoint x: 238, startPoint y: 226, endPoint x: 456, endPoint y: 232, distance: 218.1
drag, startPoint x: 456, startPoint y: 232, endPoint x: 284, endPoint y: 227, distance: 172.1
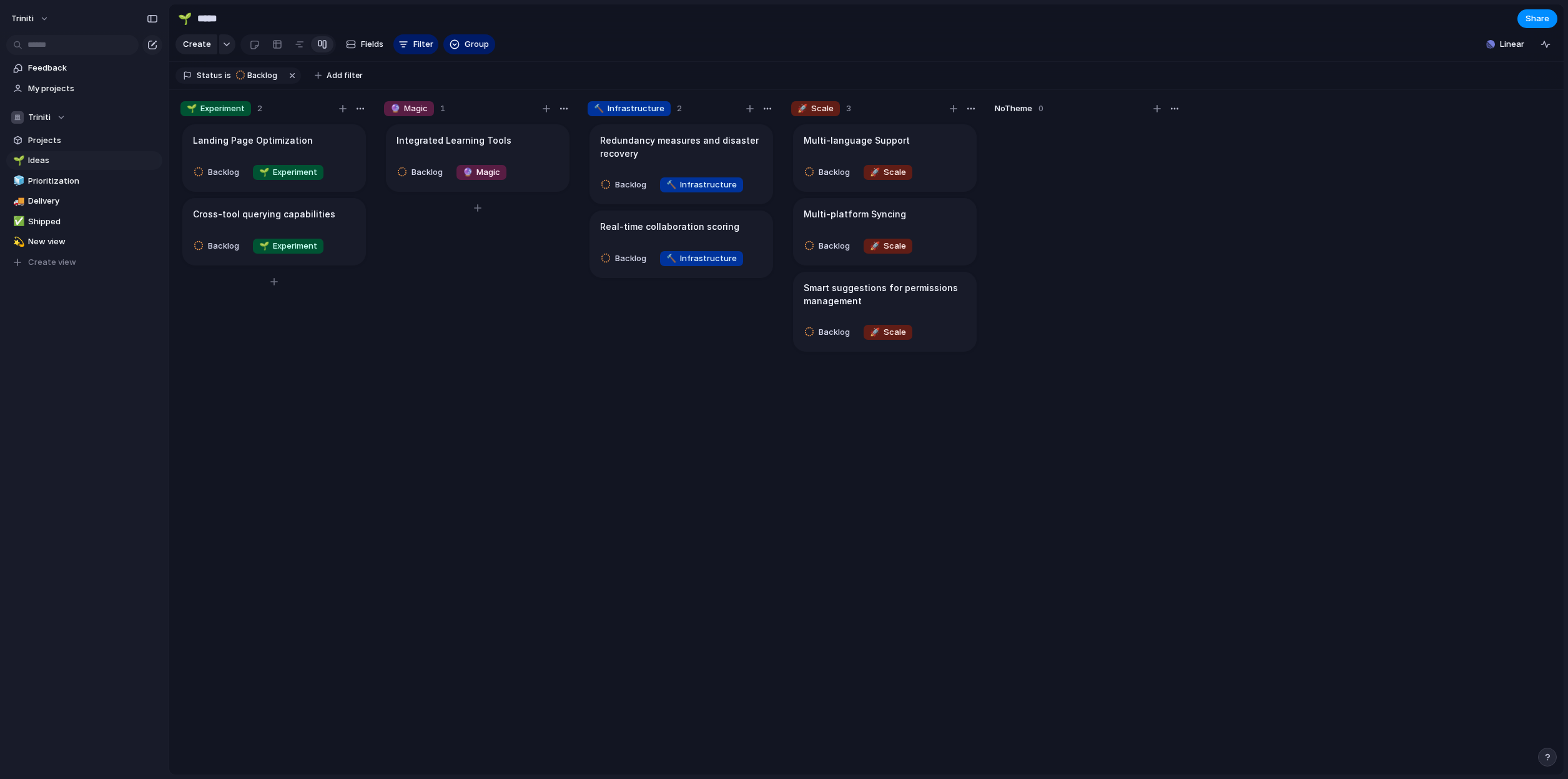
click at [478, 439] on div "Integrated Learning Tools Backlog 🔮 Magic" at bounding box center [478, 453] width 187 height 664
drag, startPoint x: 528, startPoint y: 160, endPoint x: 728, endPoint y: 333, distance: 264.4
click at [297, 52] on div at bounding box center [300, 44] width 10 height 20
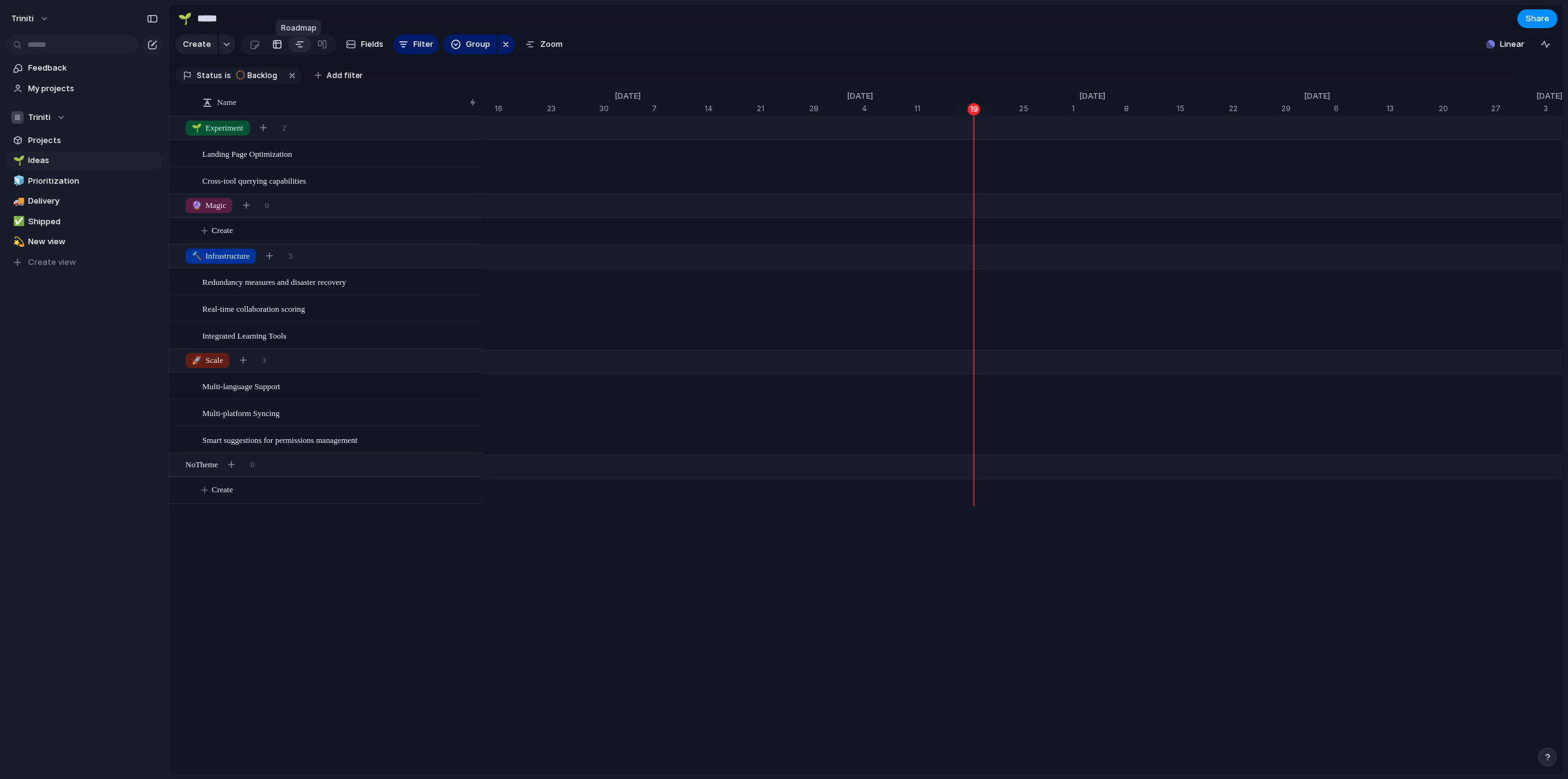
scroll to position [0, 7858]
click at [273, 50] on div at bounding box center [277, 44] width 10 height 20
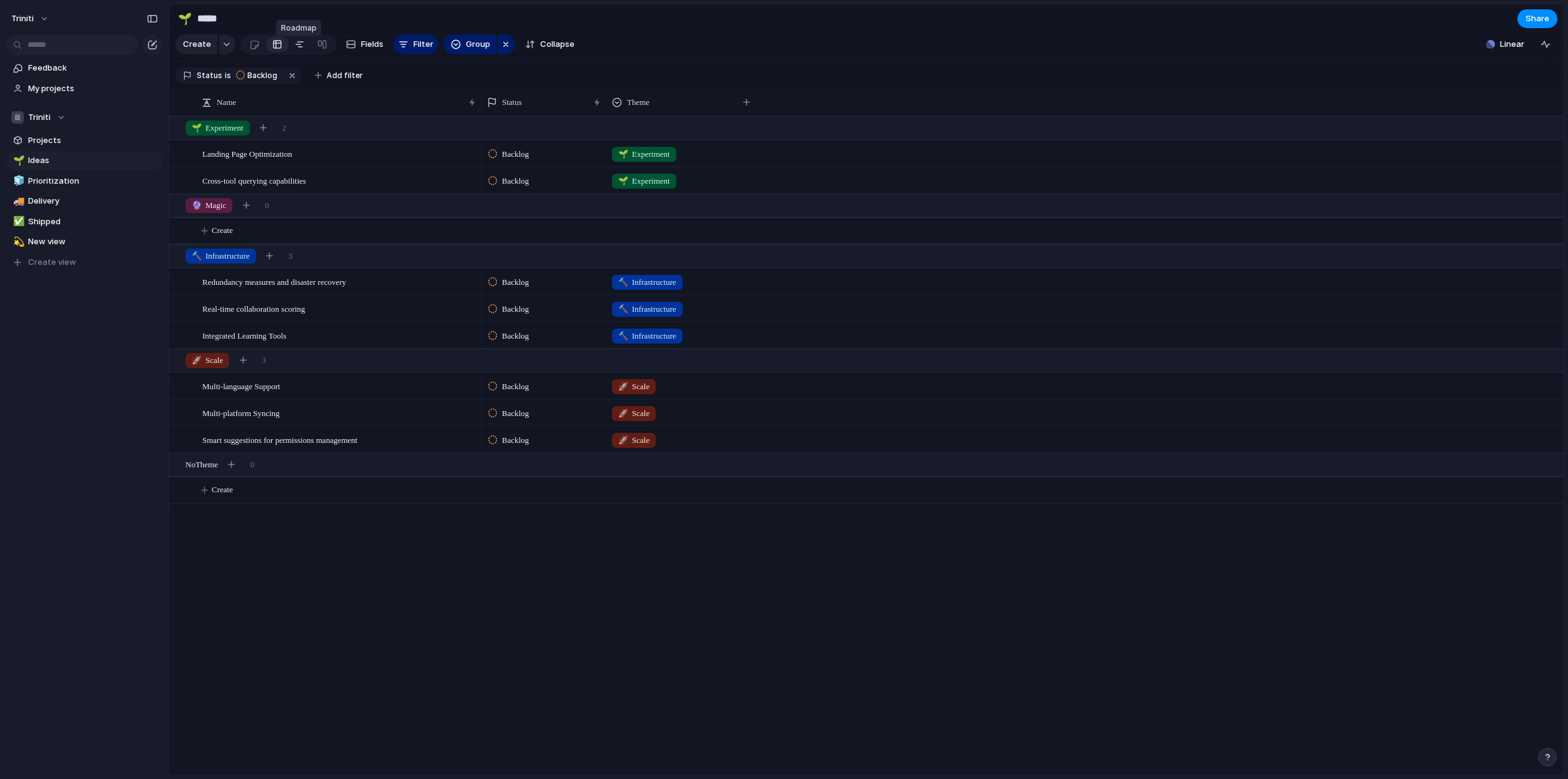
click at [295, 52] on div at bounding box center [300, 44] width 10 height 20
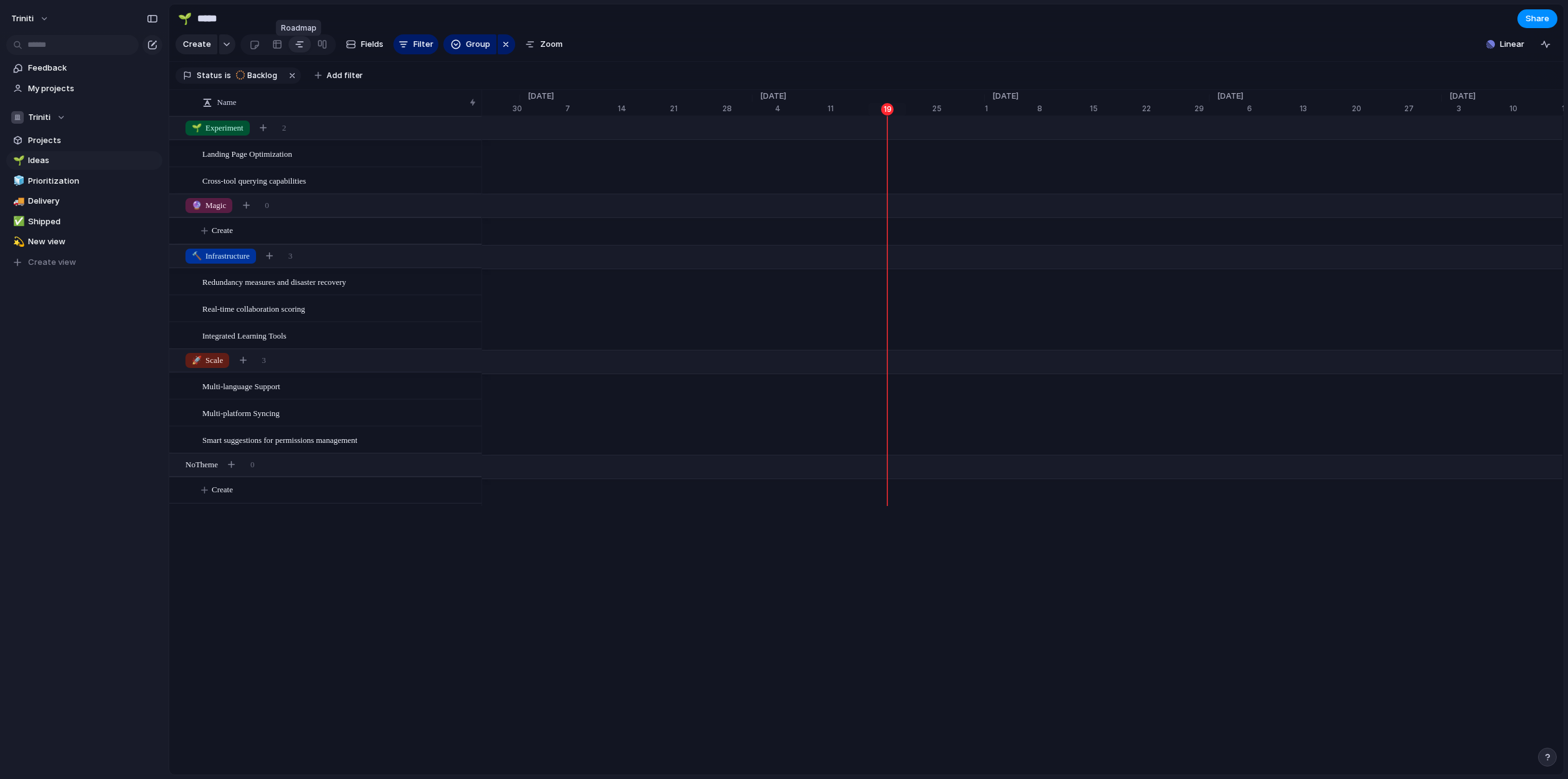
scroll to position [0, 7945]
click at [278, 52] on div at bounding box center [277, 44] width 10 height 20
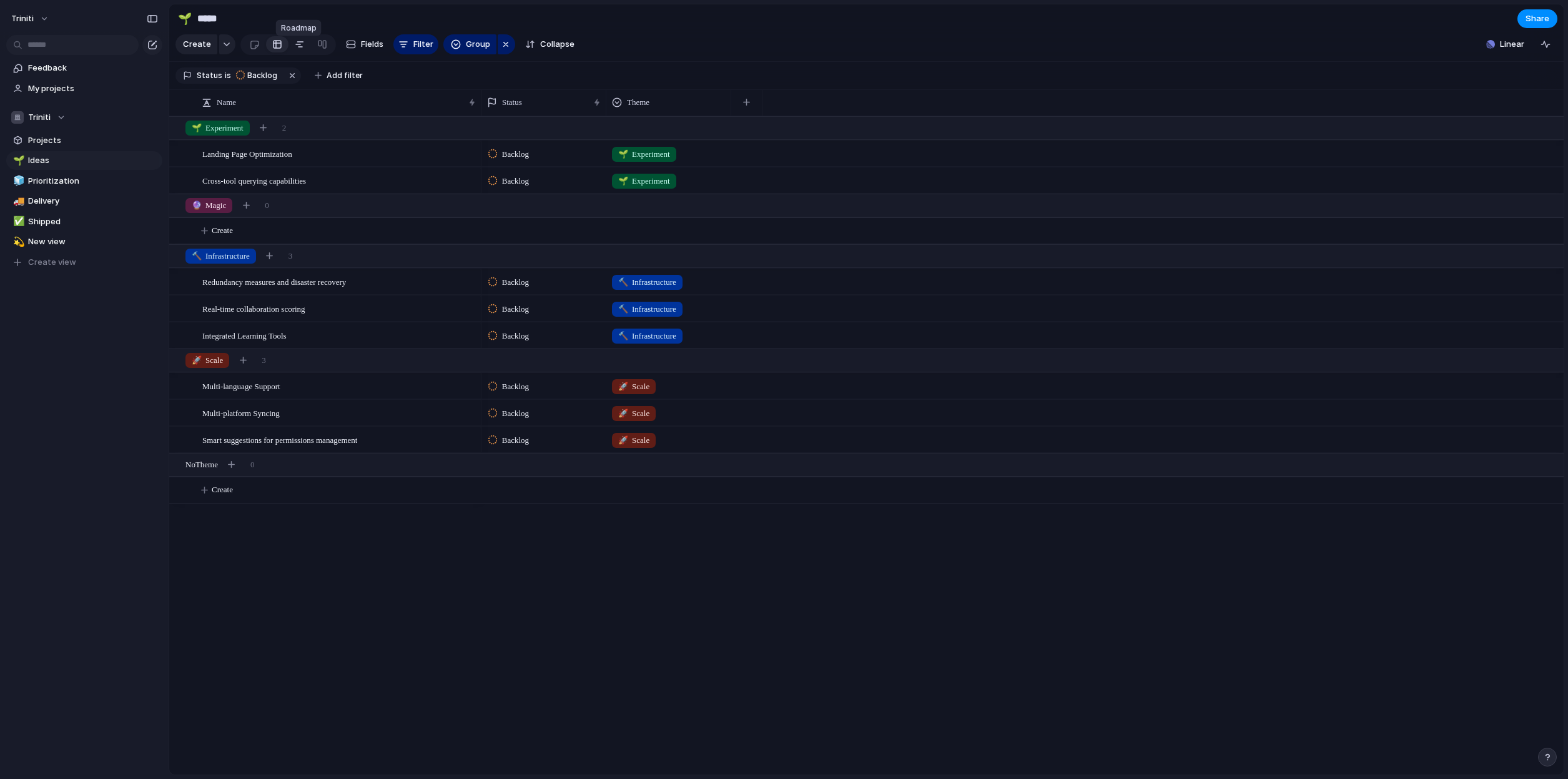
click at [297, 52] on div at bounding box center [300, 44] width 10 height 20
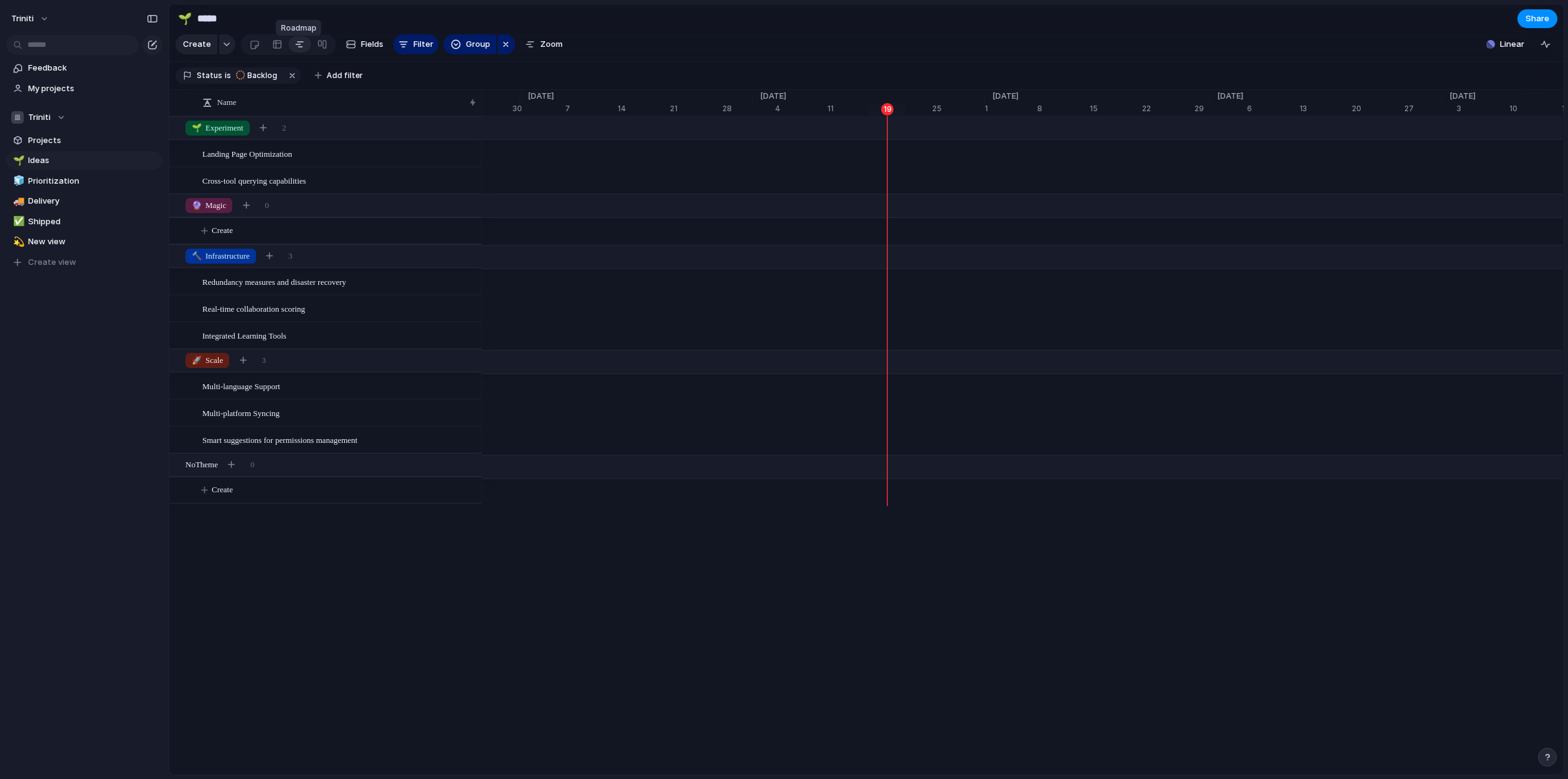
scroll to position [0, 7945]
drag, startPoint x: 268, startPoint y: 295, endPoint x: 661, endPoint y: 288, distance: 393.1
